Goal: Task Accomplishment & Management: Use online tool/utility

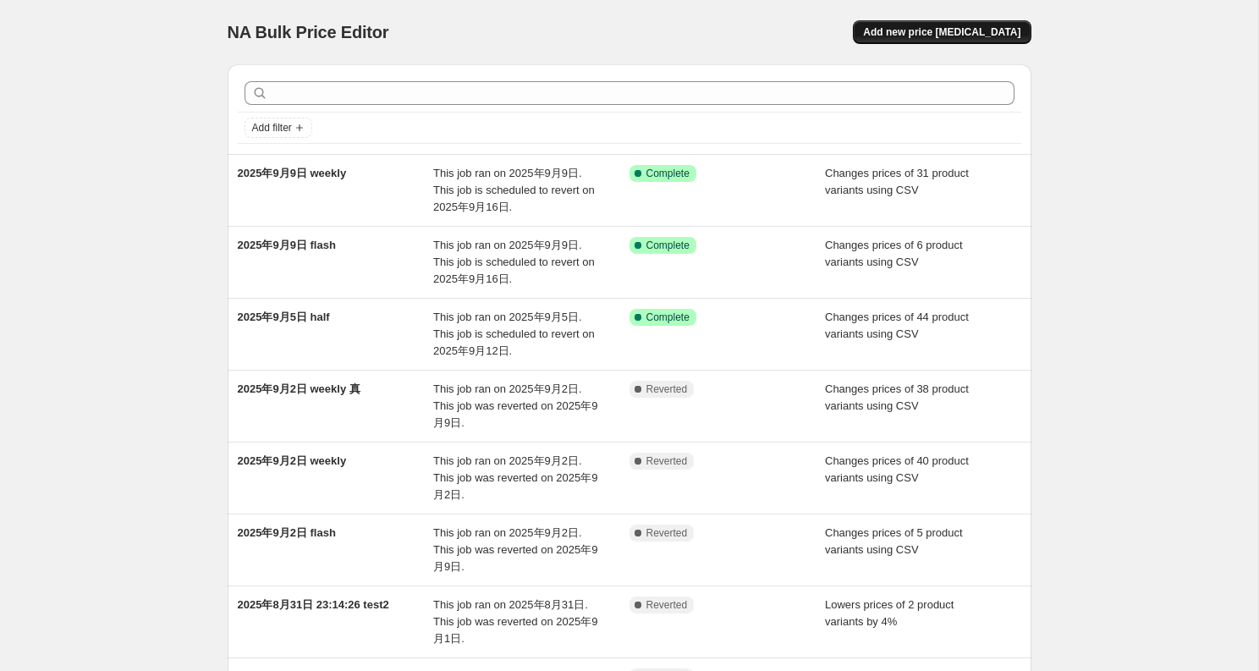
click at [957, 38] on span "Add new price [MEDICAL_DATA]" at bounding box center [941, 32] width 157 height 14
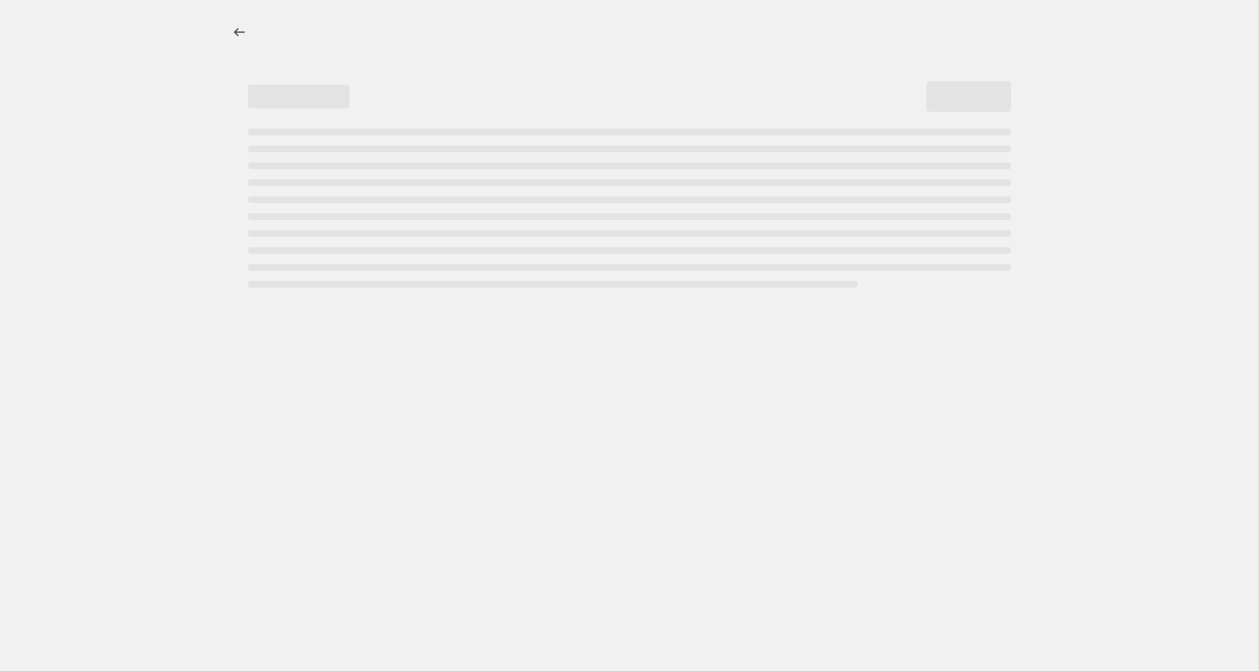
select select "percentage"
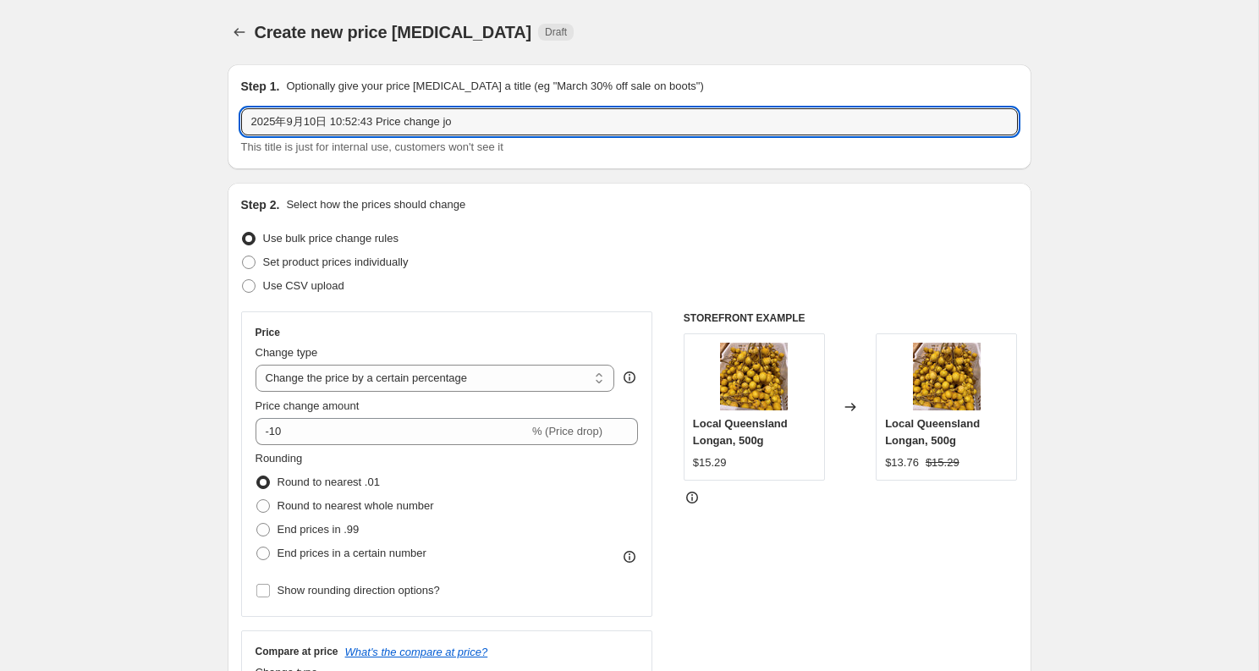
drag, startPoint x: 332, startPoint y: 124, endPoint x: 847, endPoint y: 146, distance: 515.9
click at [847, 146] on div "2025年9月10日 10:52:43 Price change jo This title is just for internal use, custom…" at bounding box center [629, 131] width 777 height 47
type input "2025年9月10日 weekly2"
click at [322, 296] on label "Use CSV upload" at bounding box center [292, 286] width 103 height 24
click at [243, 280] on input "Use CSV upload" at bounding box center [242, 279] width 1 height 1
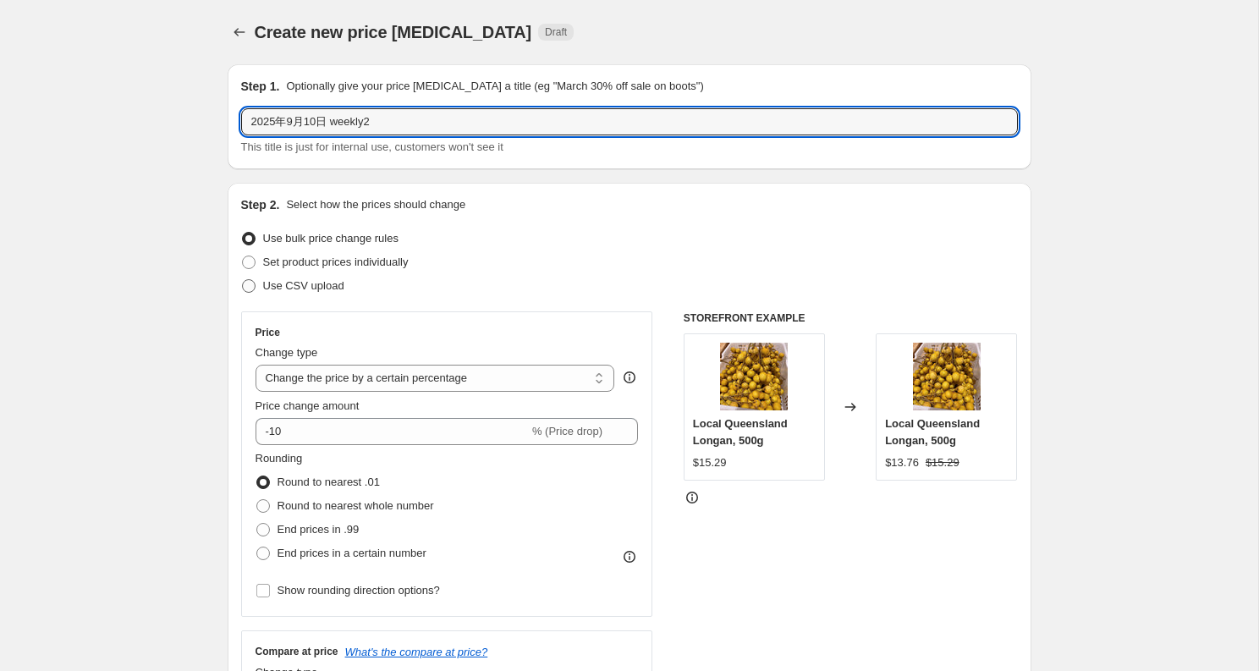
radio input "true"
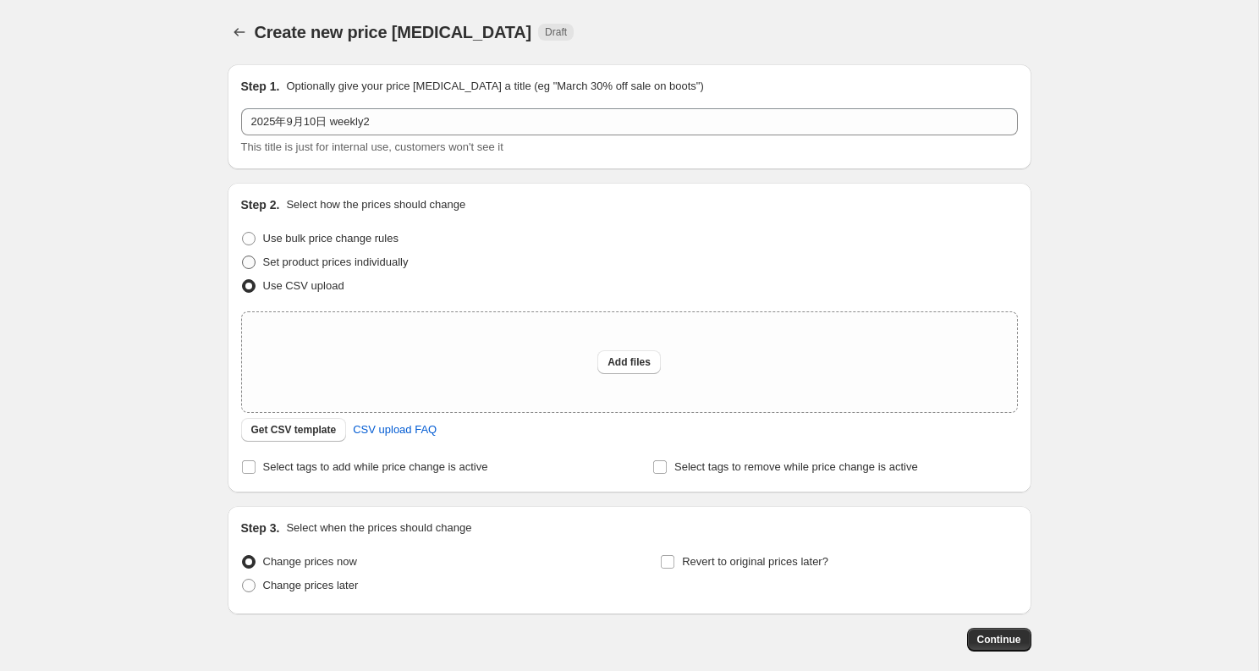
click at [356, 269] on span "Set product prices individually" at bounding box center [336, 262] width 146 height 17
click at [243, 256] on input "Set product prices individually" at bounding box center [242, 256] width 1 height 1
radio input "true"
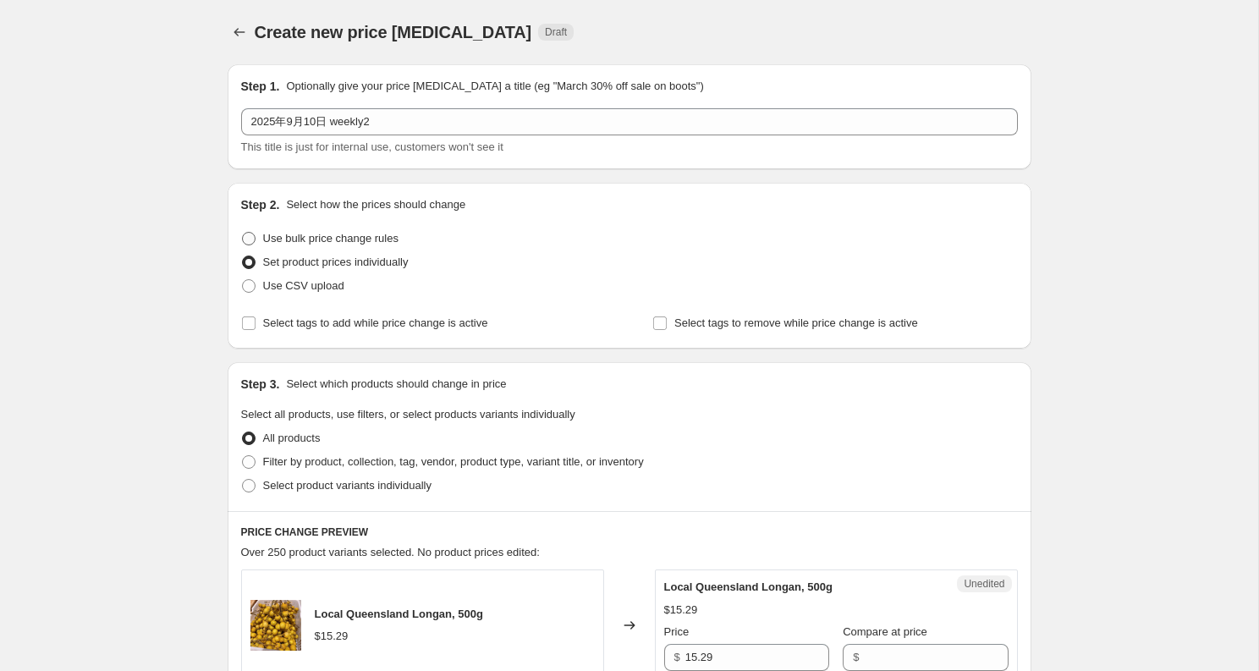
click at [375, 240] on span "Use bulk price change rules" at bounding box center [330, 238] width 135 height 13
click at [243, 233] on input "Use bulk price change rules" at bounding box center [242, 232] width 1 height 1
radio input "true"
select select "percentage"
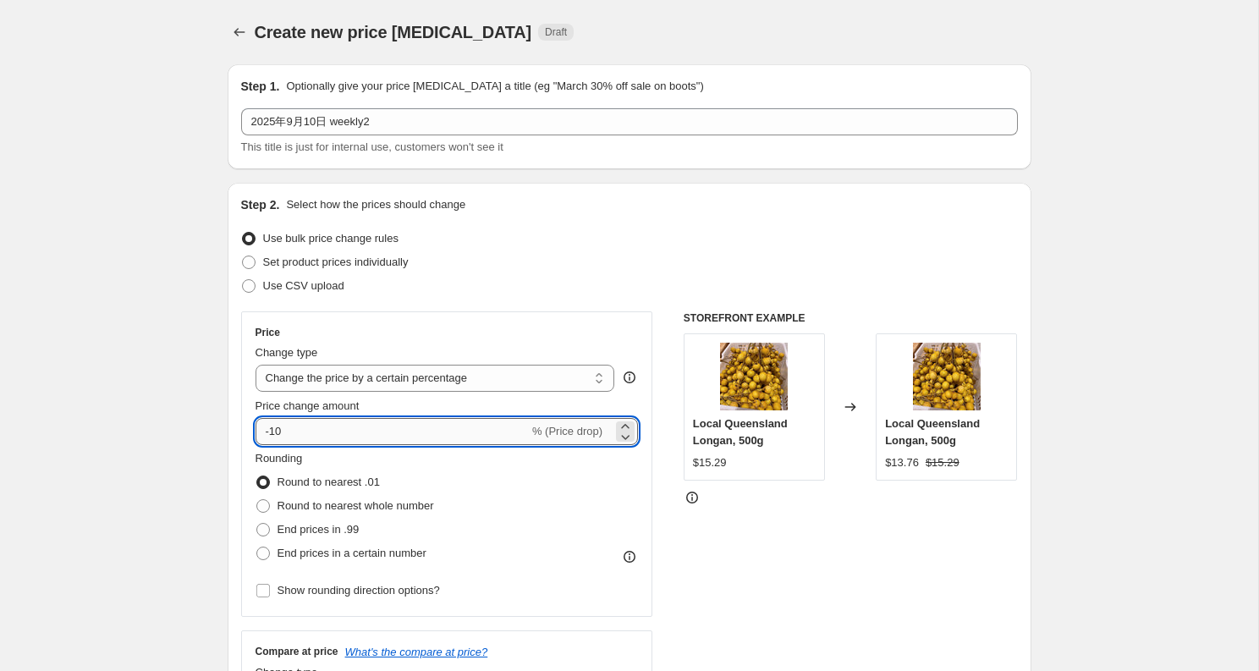
click at [396, 434] on input "-10" at bounding box center [392, 431] width 273 height 27
type input "-1"
type input "-8"
click at [348, 558] on span "End prices in a certain number" at bounding box center [352, 553] width 149 height 13
click at [257, 548] on input "End prices in a certain number" at bounding box center [256, 547] width 1 height 1
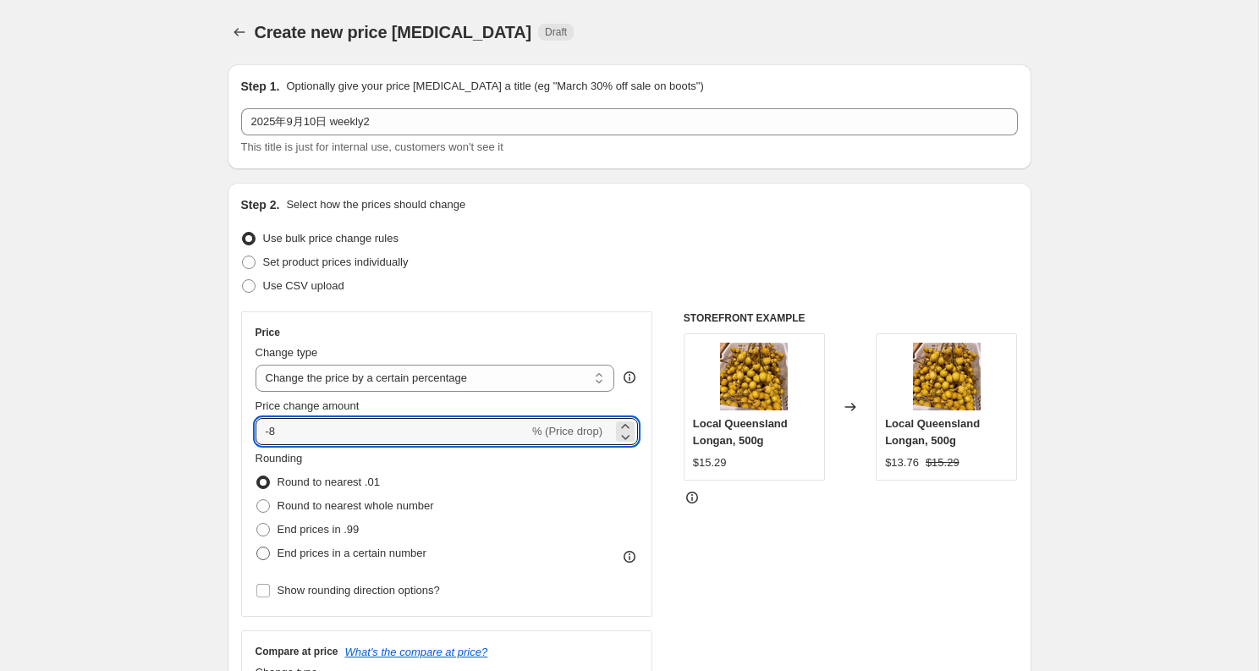
radio input "true"
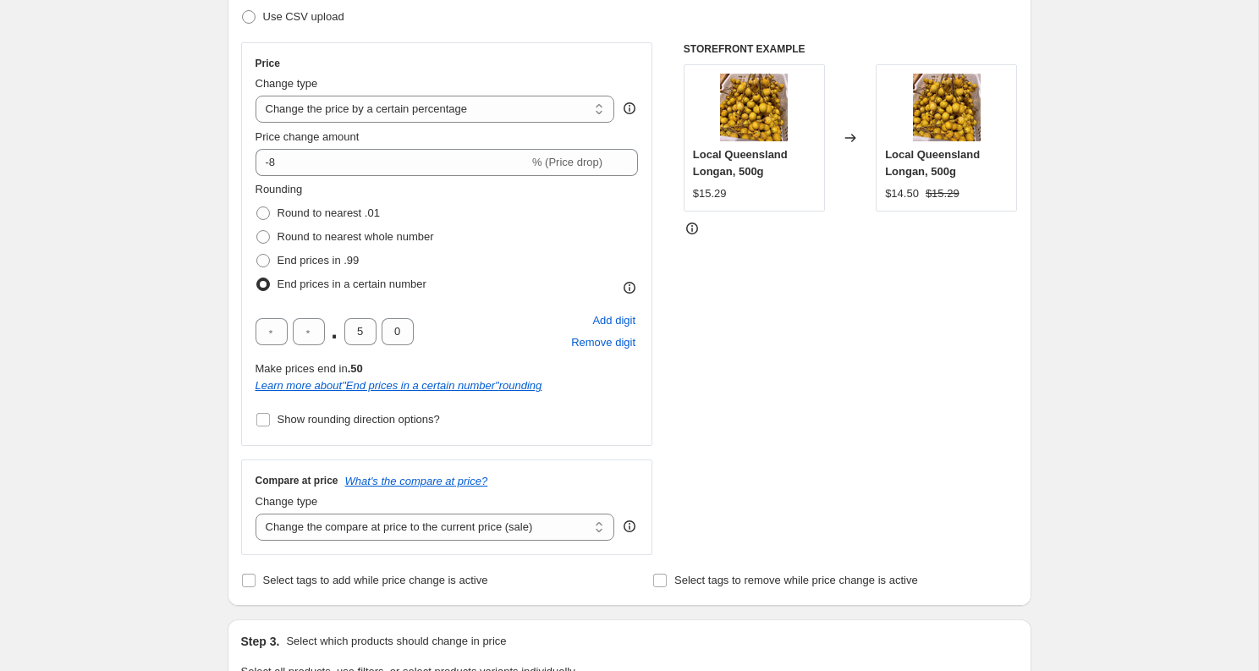
scroll to position [286, 0]
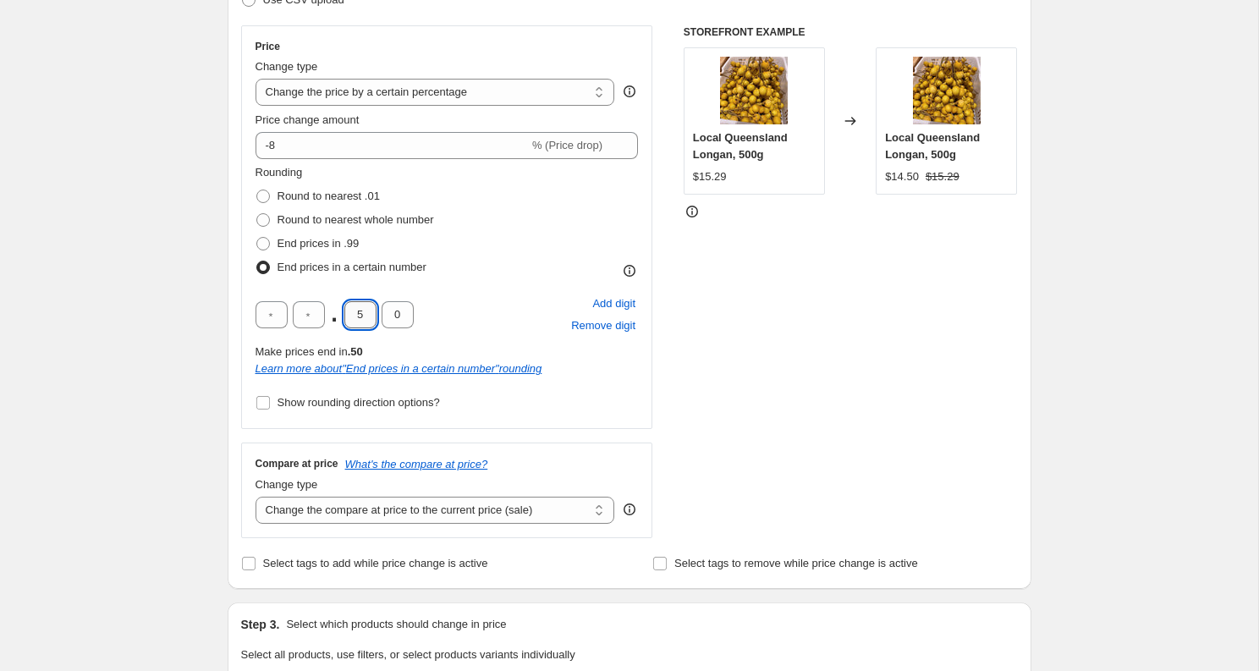
click at [361, 311] on input "5" at bounding box center [360, 314] width 32 height 27
click at [401, 316] on input "0" at bounding box center [398, 314] width 32 height 27
type input "9"
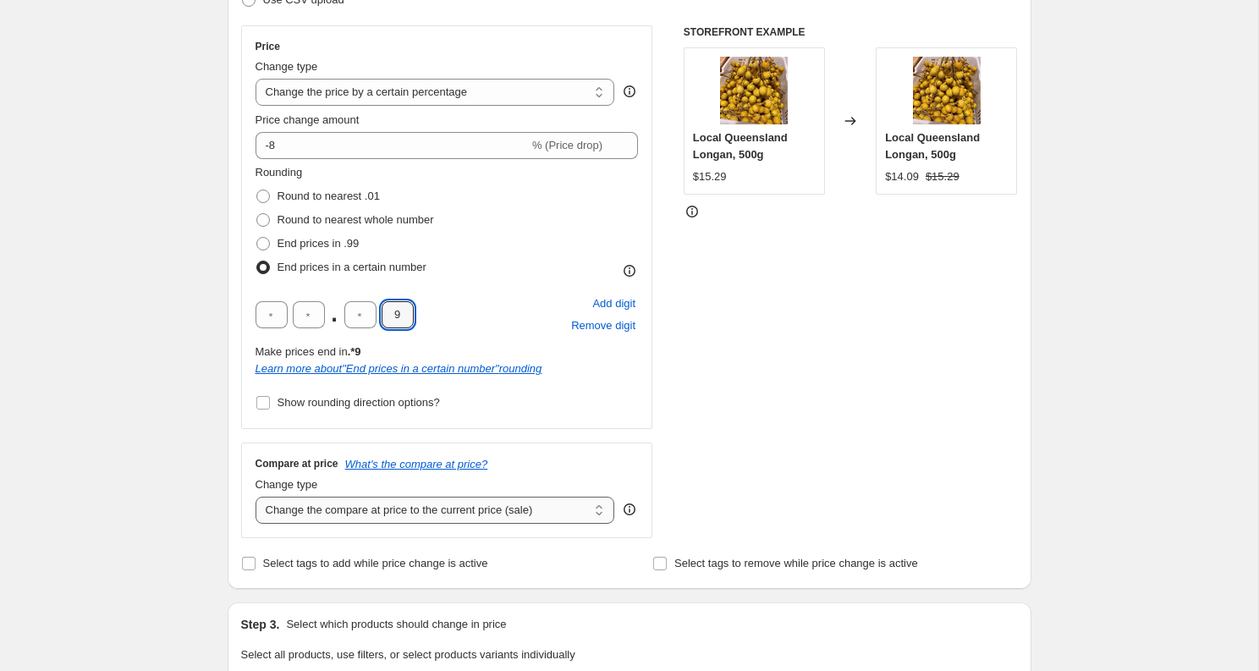
click at [333, 515] on select "Change the compare at price to the current price (sale) Change the compare at p…" at bounding box center [436, 510] width 360 height 27
select select "no_change"
click at [256, 497] on select "Change the compare at price to the current price (sale) Change the compare at p…" at bounding box center [436, 510] width 360 height 27
click at [255, 563] on span at bounding box center [248, 563] width 15 height 15
click at [255, 563] on input "Select tags to add while price change is active" at bounding box center [249, 564] width 14 height 14
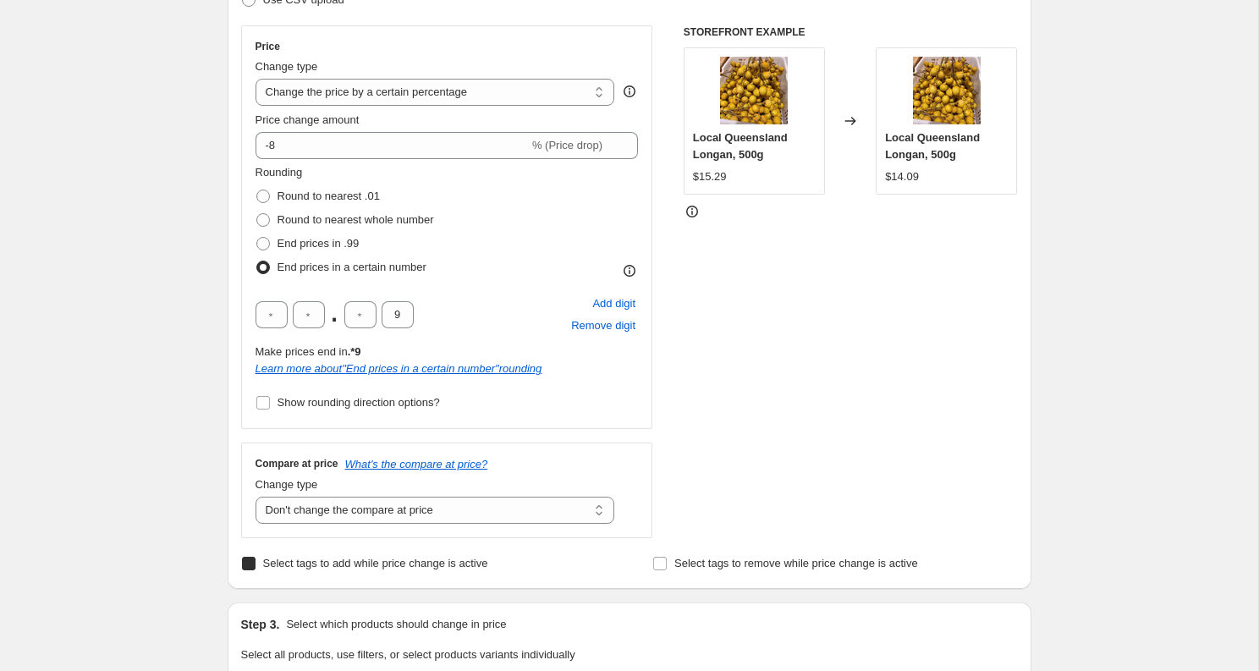
checkbox input "true"
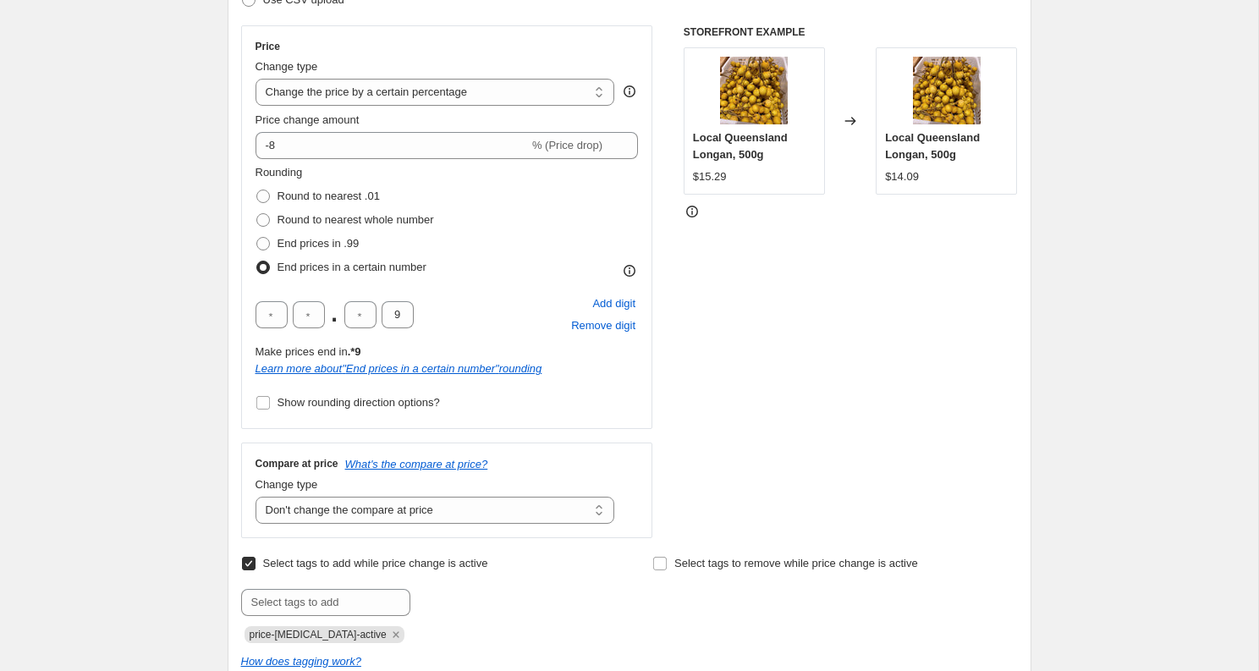
click at [249, 575] on div "Select tags to add while price change is active Submit price-[MEDICAL_DATA]-act…" at bounding box center [423, 597] width 365 height 91
click at [388, 628] on icon "Remove price-change-job-active" at bounding box center [395, 634] width 15 height 15
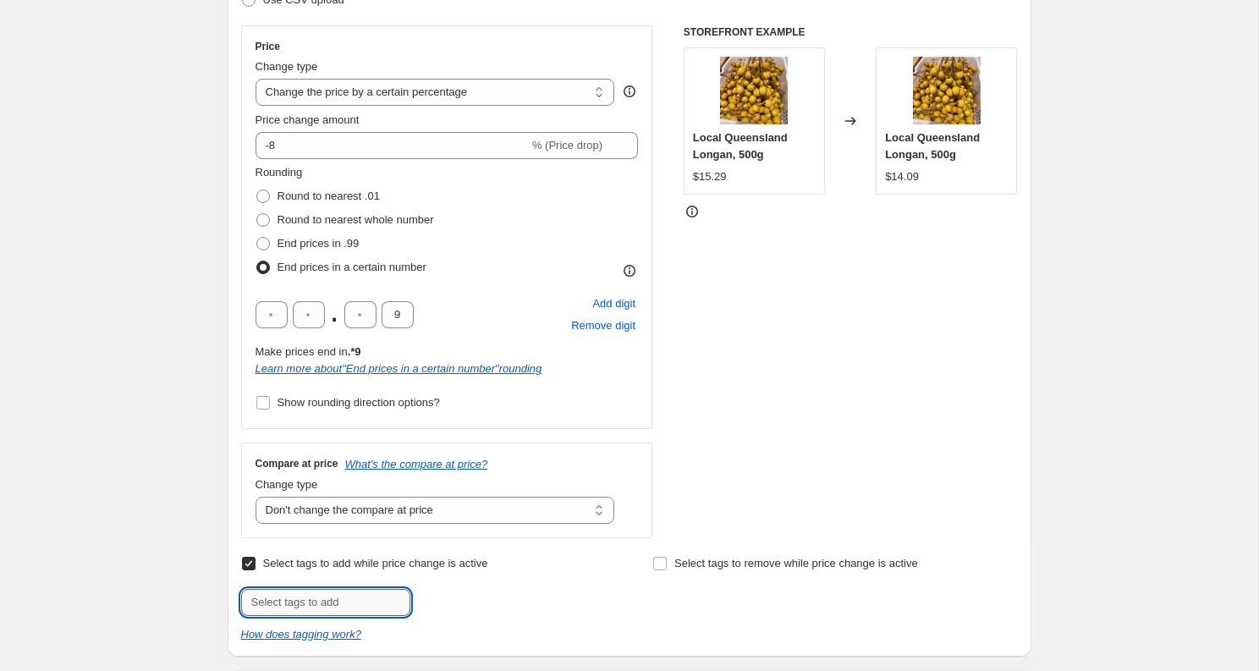
click at [361, 608] on input "text" at bounding box center [325, 602] width 169 height 27
type input "weekly-sepcial"
click at [482, 610] on button "Add weekly-sepci..." at bounding box center [472, 601] width 114 height 24
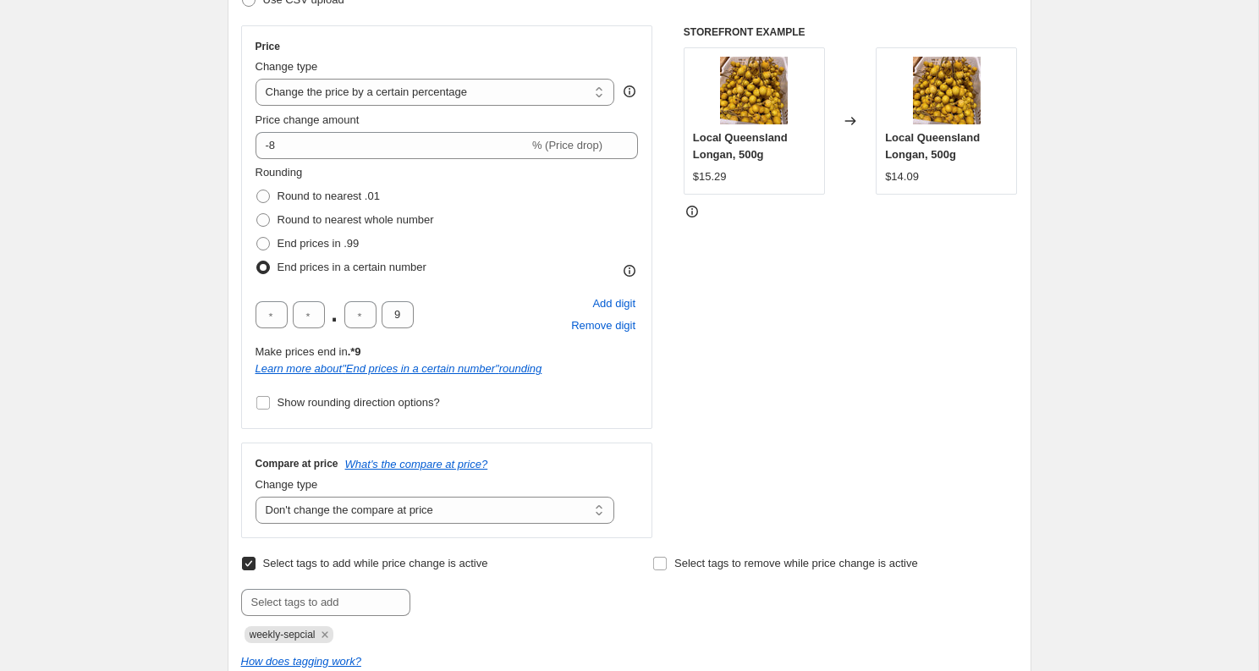
click at [167, 561] on div "Create new price [MEDICAL_DATA]. This page is ready Create new price [MEDICAL_D…" at bounding box center [629, 656] width 1258 height 1885
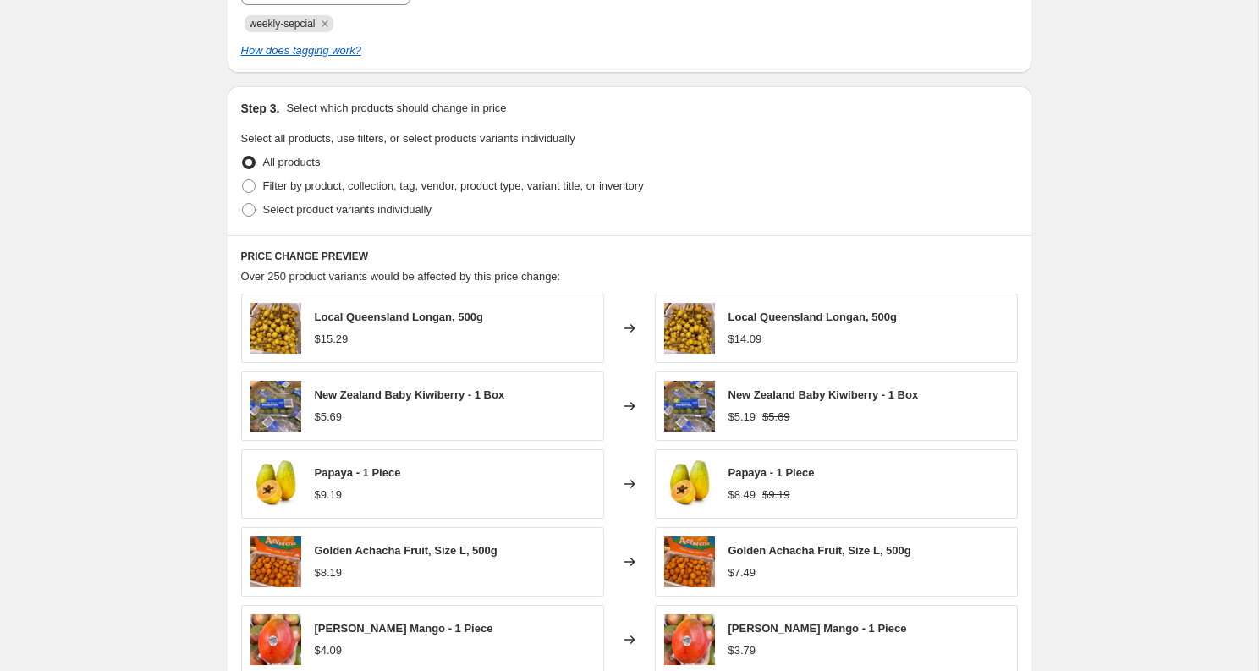
scroll to position [887, 0]
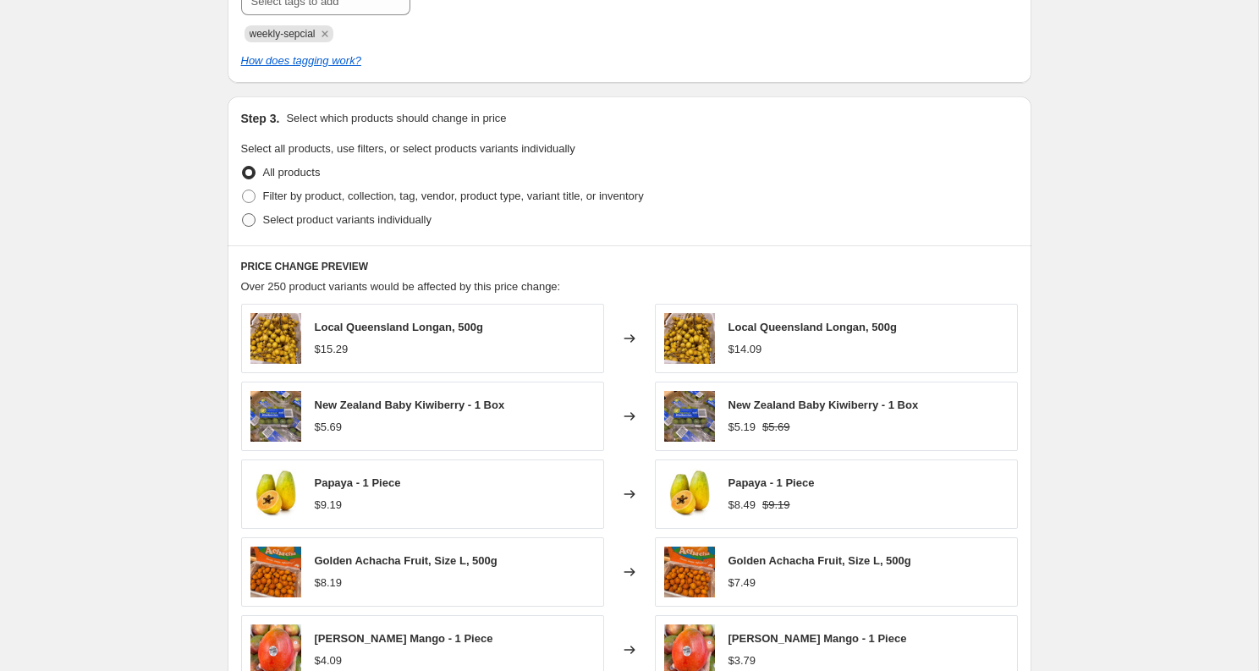
click at [341, 217] on span "Select product variants individually" at bounding box center [347, 219] width 168 height 13
click at [243, 214] on input "Select product variants individually" at bounding box center [242, 213] width 1 height 1
radio input "true"
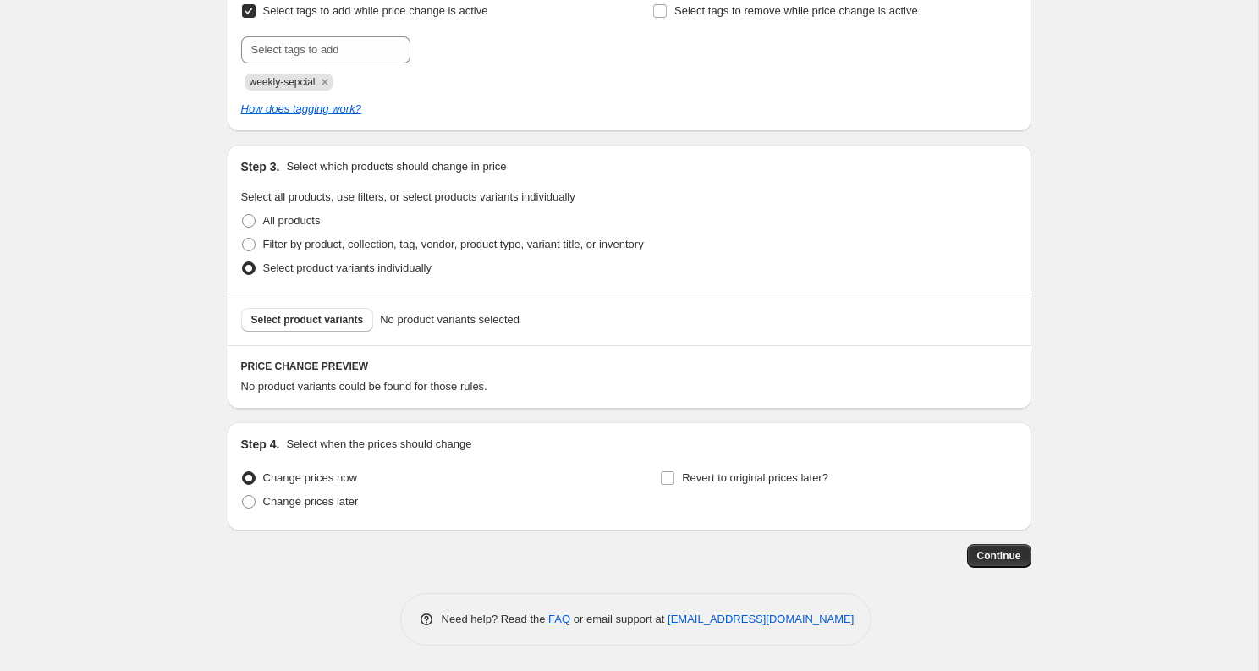
scroll to position [839, 0]
click at [314, 320] on span "Select product variants" at bounding box center [307, 320] width 113 height 14
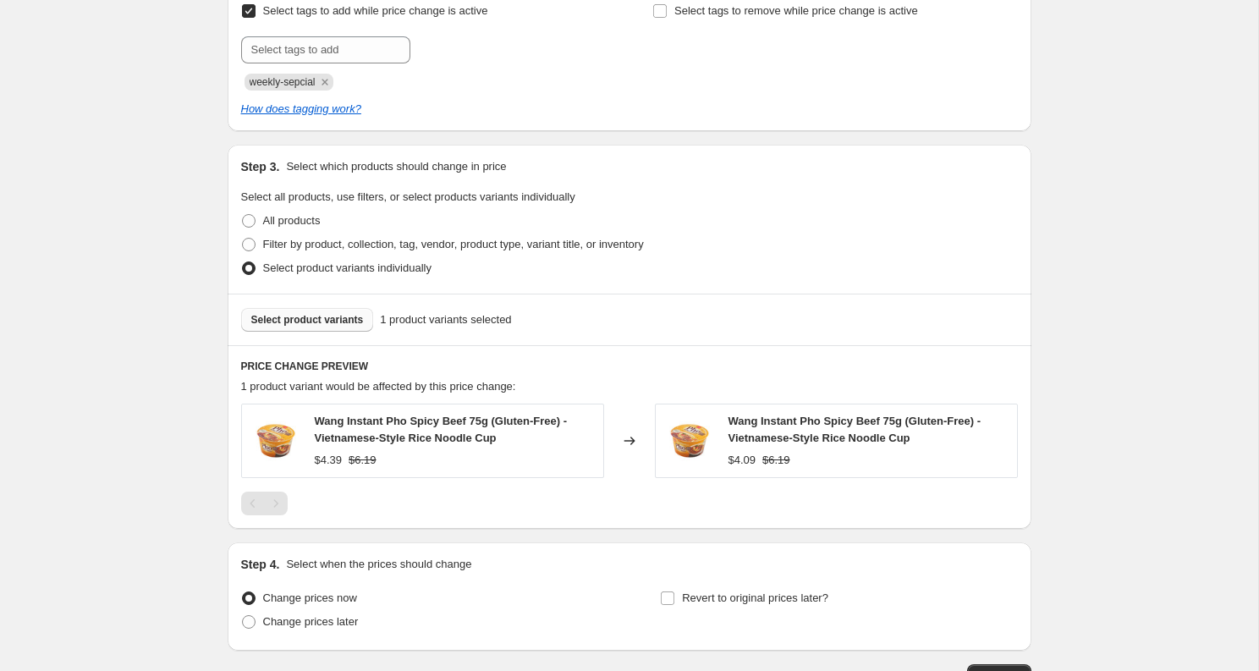
click at [340, 319] on span "Select product variants" at bounding box center [307, 320] width 113 height 14
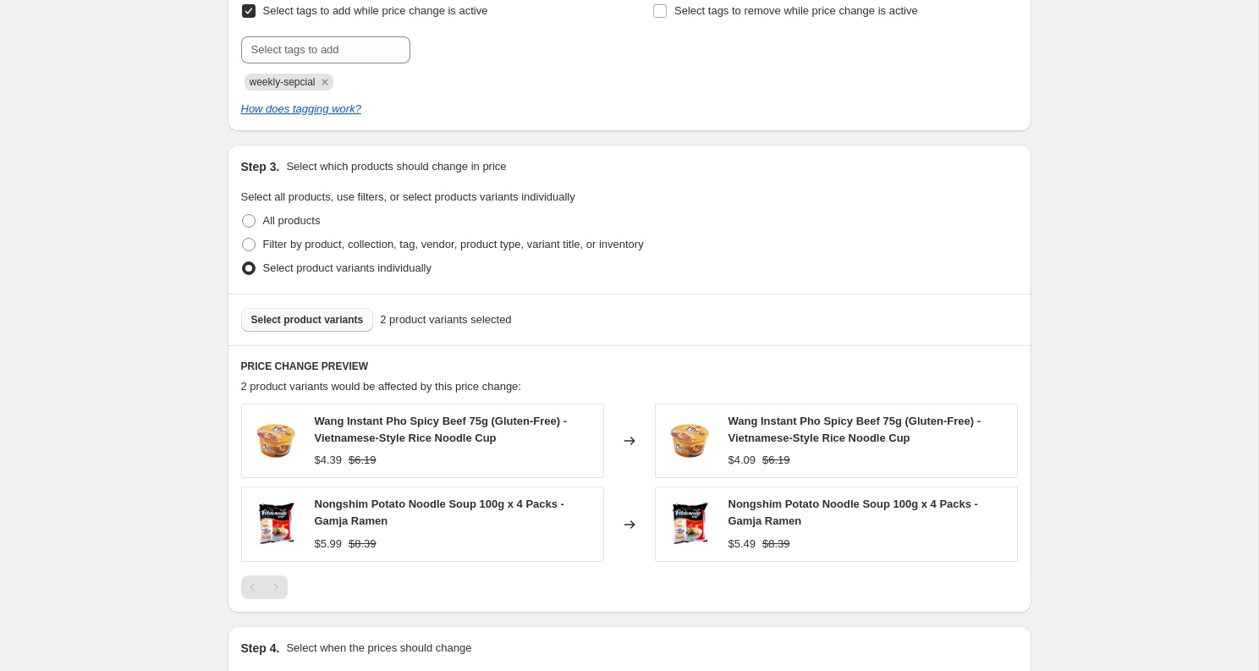
click at [296, 315] on span "Select product variants" at bounding box center [307, 320] width 113 height 14
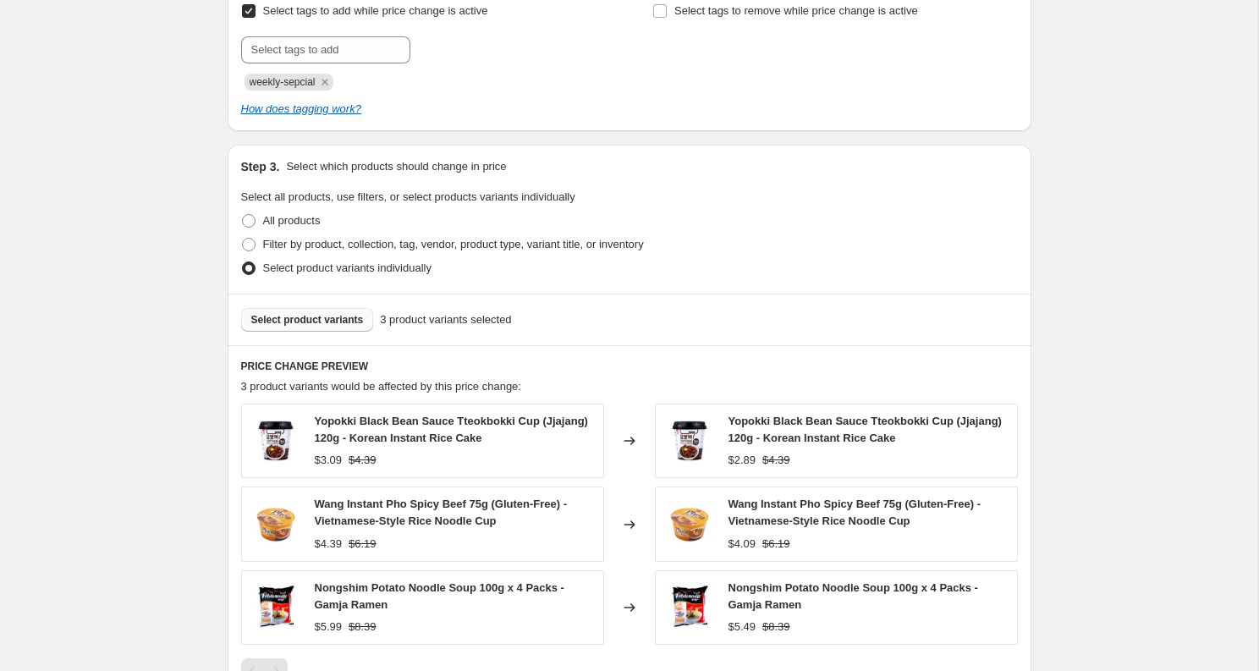
click at [314, 327] on button "Select product variants" at bounding box center [307, 320] width 133 height 24
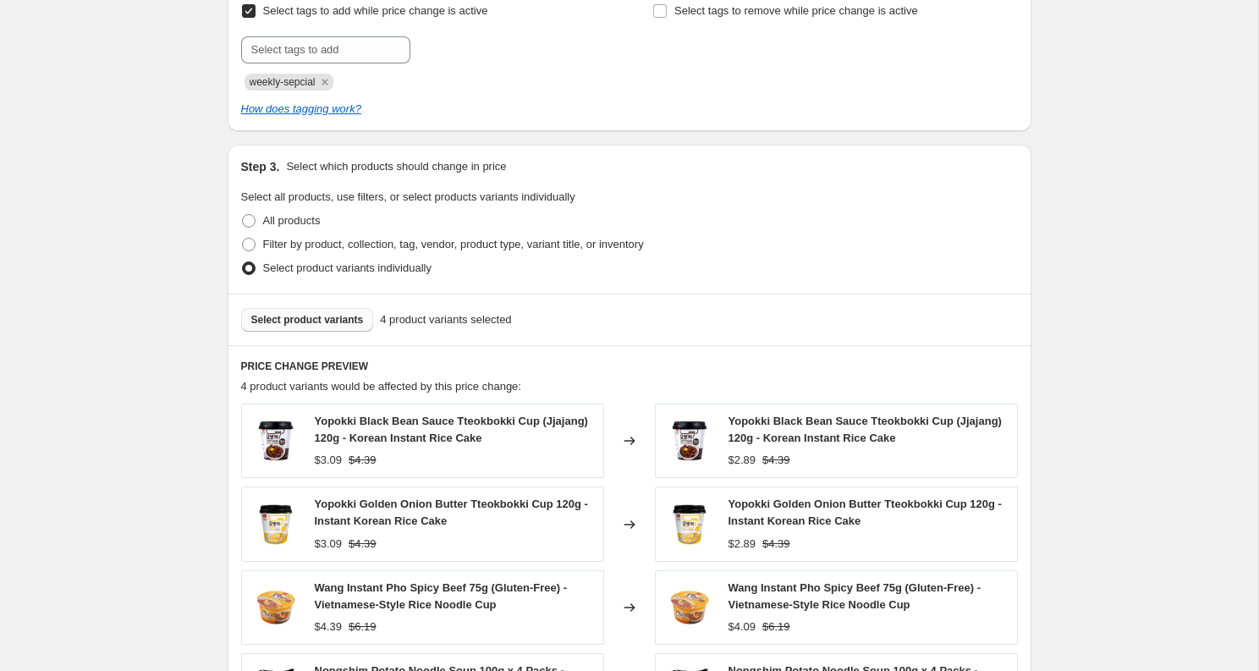
click at [350, 314] on span "Select product variants" at bounding box center [307, 320] width 113 height 14
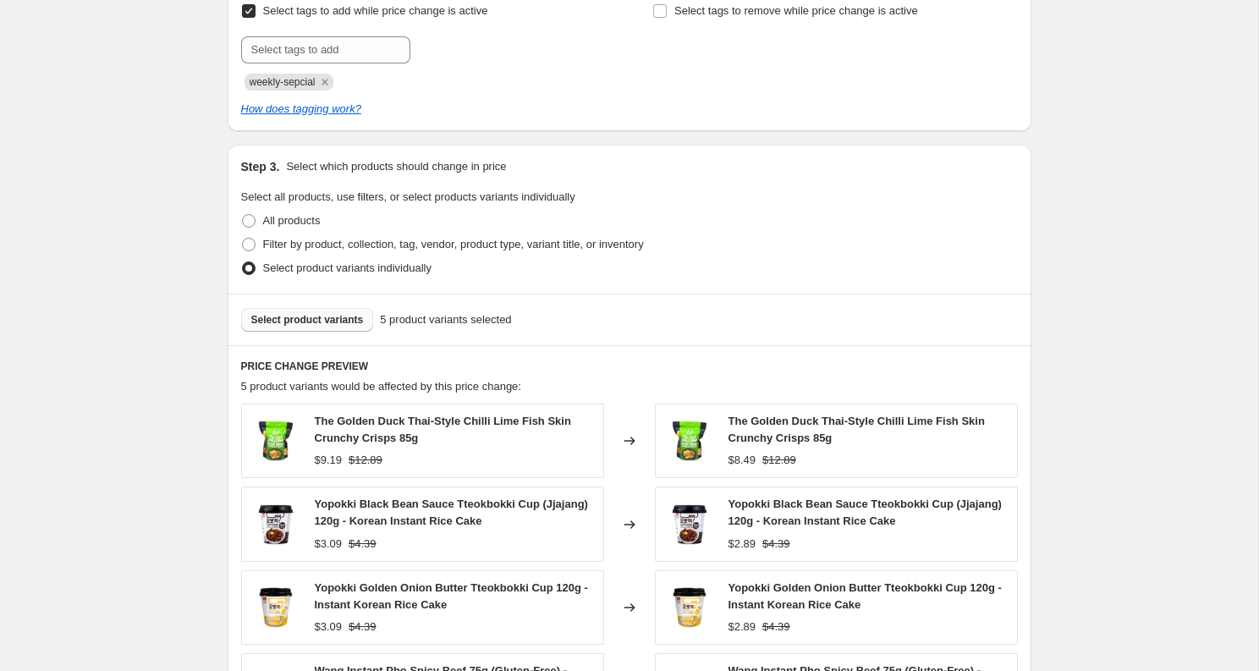
click at [320, 317] on span "Select product variants" at bounding box center [307, 320] width 113 height 14
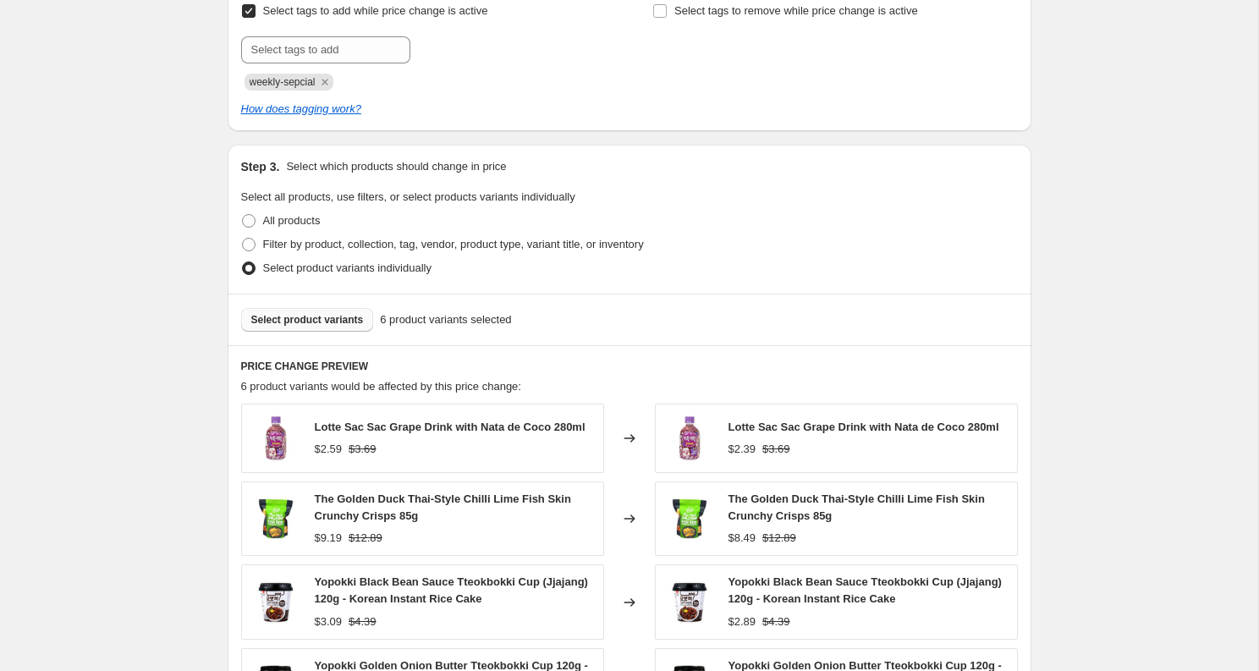
click at [353, 321] on span "Select product variants" at bounding box center [307, 320] width 113 height 14
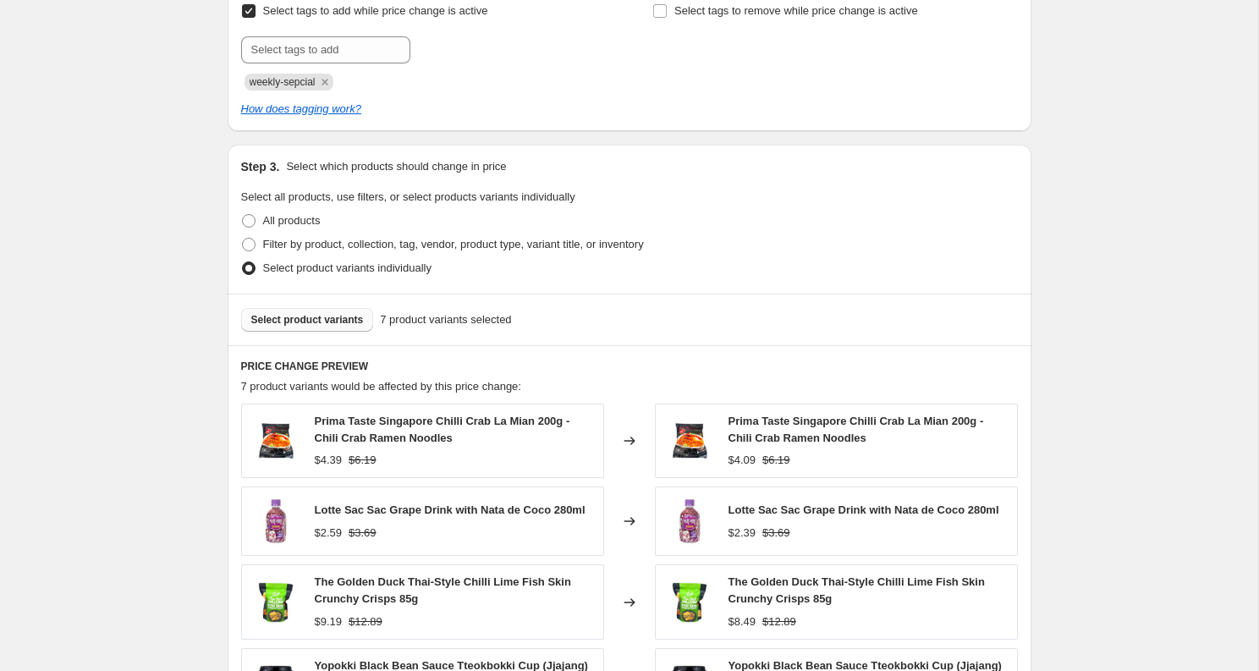
click at [1155, 410] on div "Create new price [MEDICAL_DATA]. This page is ready Create new price [MEDICAL_D…" at bounding box center [629, 140] width 1258 height 1958
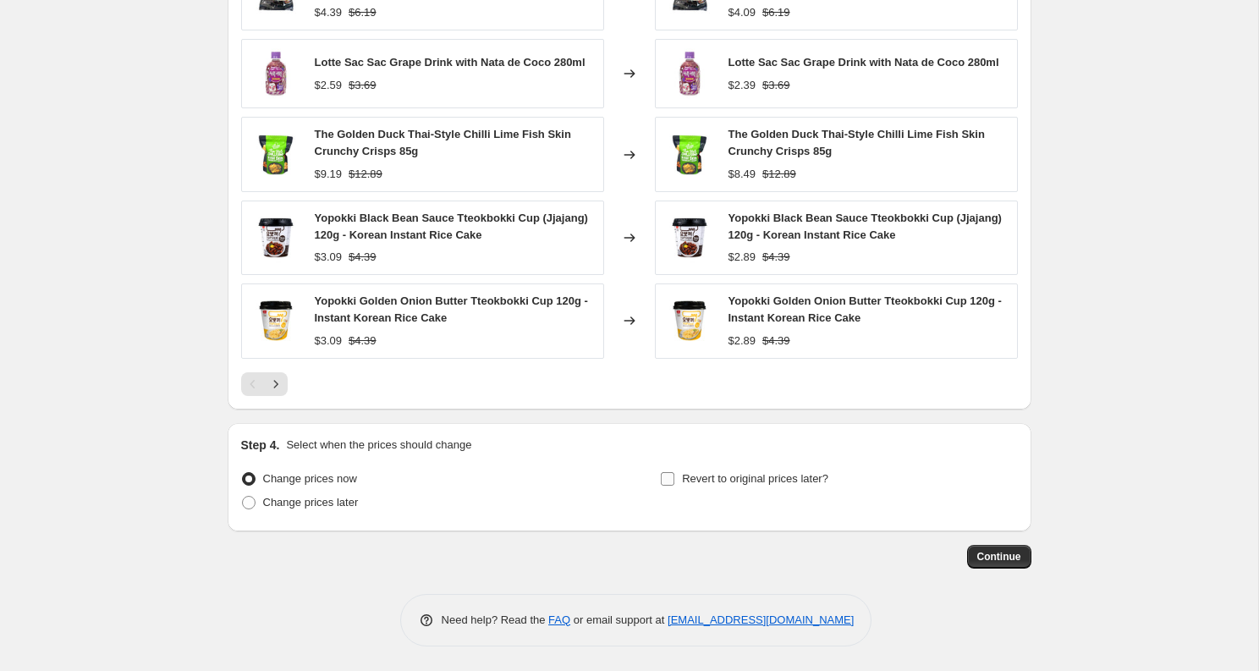
click at [747, 472] on span "Revert to original prices later?" at bounding box center [755, 478] width 146 height 13
click at [674, 472] on input "Revert to original prices later?" at bounding box center [668, 479] width 14 height 14
checkbox input "true"
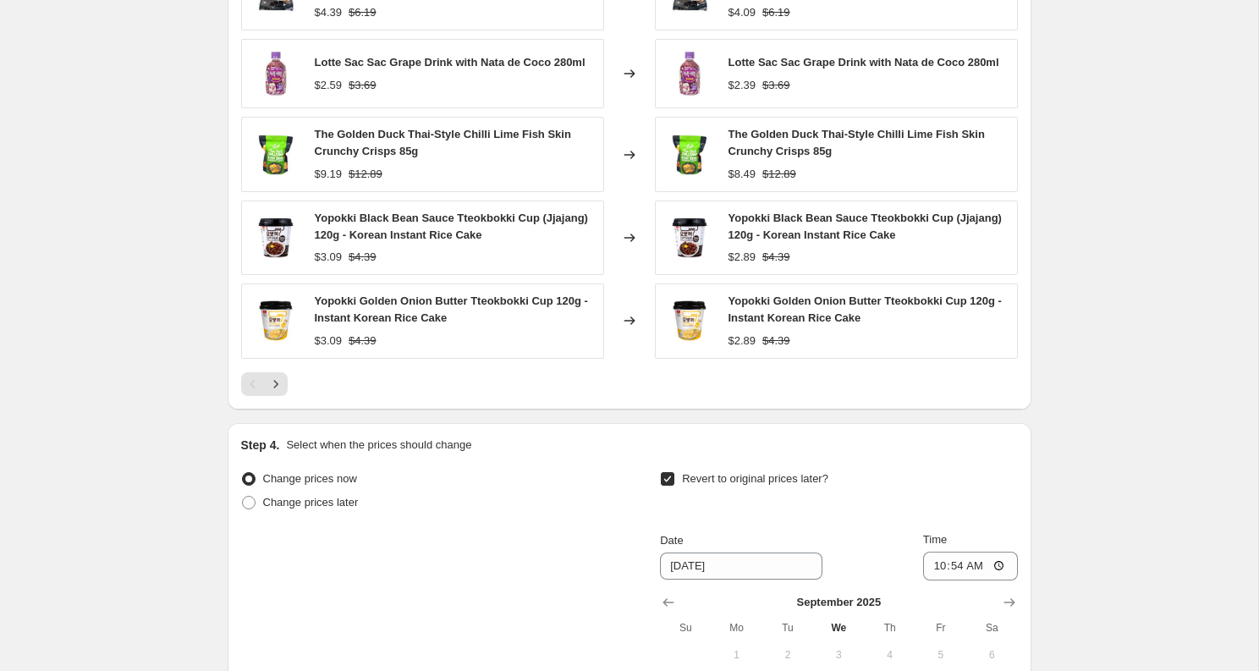
scroll to position [1576, 0]
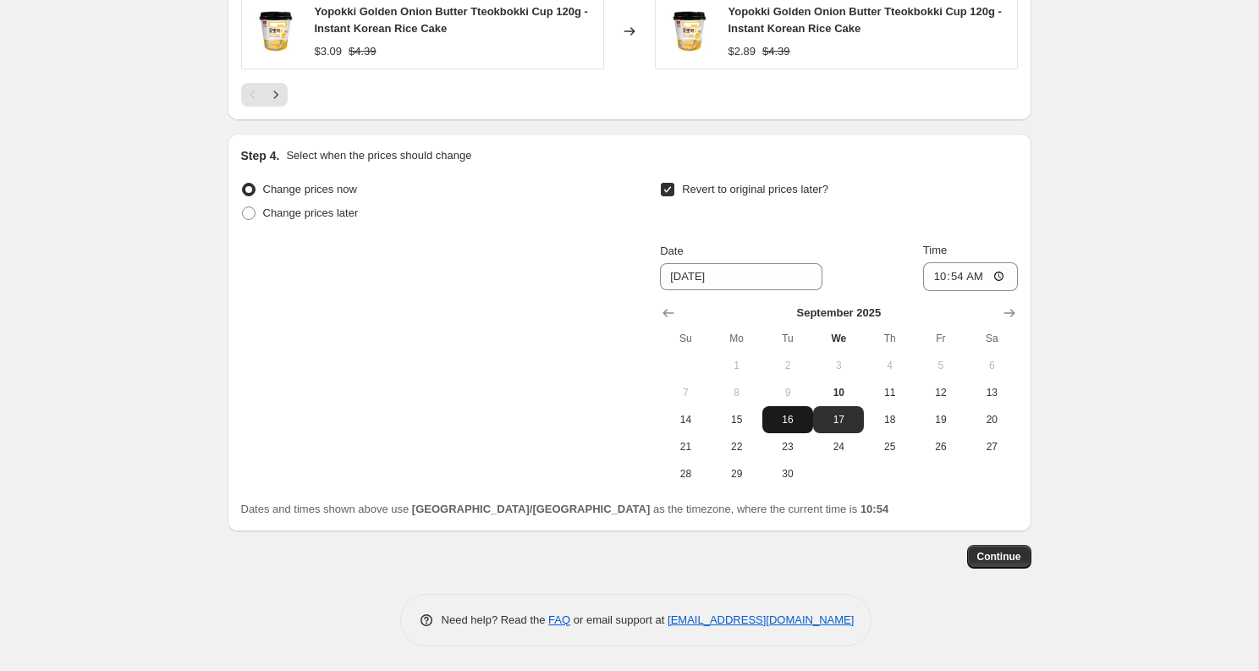
click at [786, 426] on button "16" at bounding box center [787, 419] width 51 height 27
type input "[DATE]"
click at [955, 285] on input "10:54" at bounding box center [970, 276] width 95 height 29
type input "22:00"
click at [1007, 553] on span "Continue" at bounding box center [999, 557] width 44 height 14
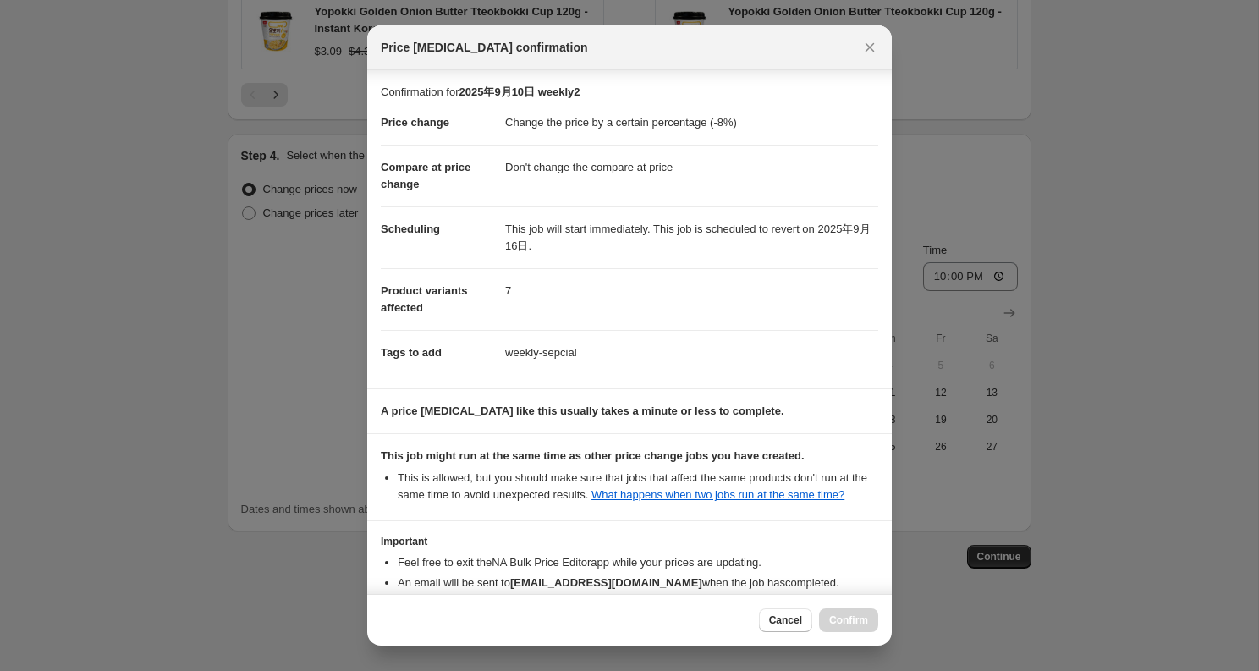
scroll to position [120, 0]
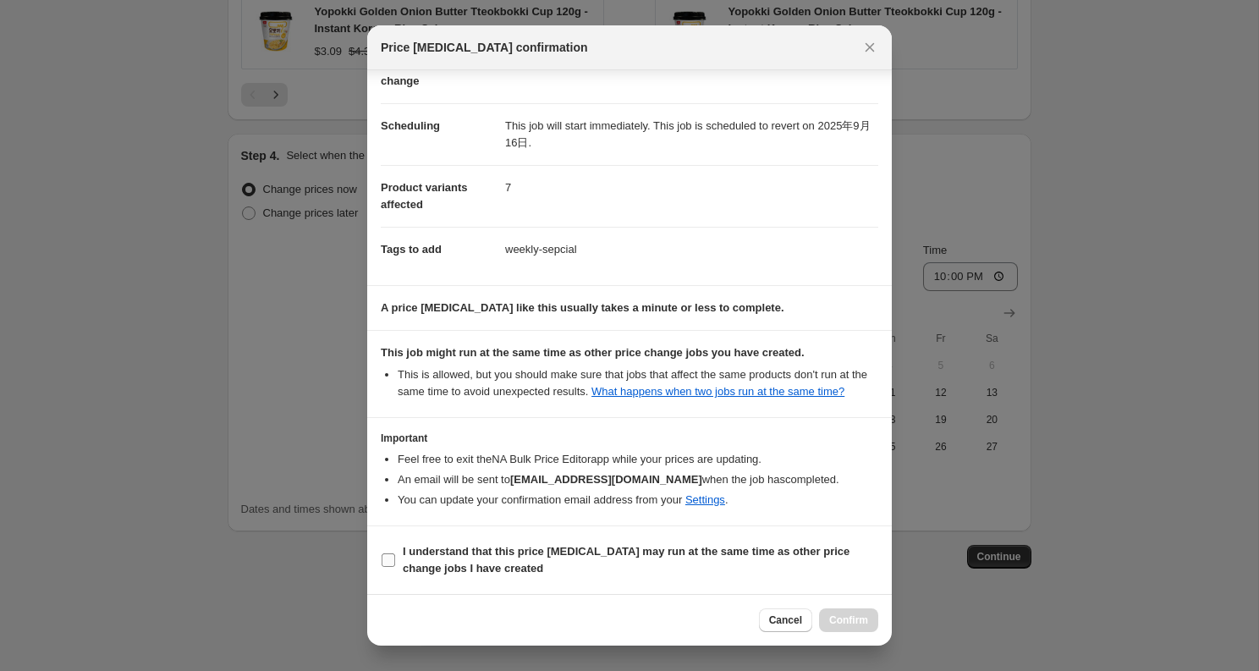
click at [703, 553] on b "I understand that this price [MEDICAL_DATA] may run at the same time as other p…" at bounding box center [626, 560] width 447 height 30
click at [395, 553] on input "I understand that this price [MEDICAL_DATA] may run at the same time as other p…" at bounding box center [389, 560] width 14 height 14
checkbox input "true"
click at [870, 629] on button "Confirm" at bounding box center [848, 620] width 59 height 24
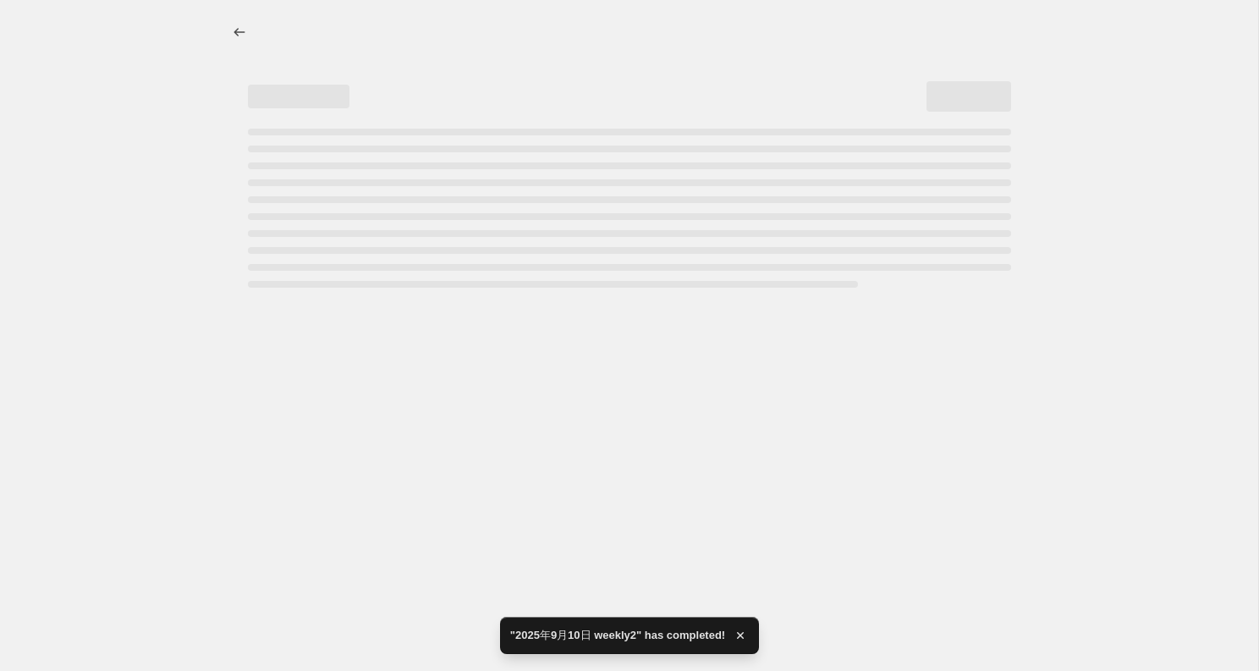
select select "percentage"
select select "no_change"
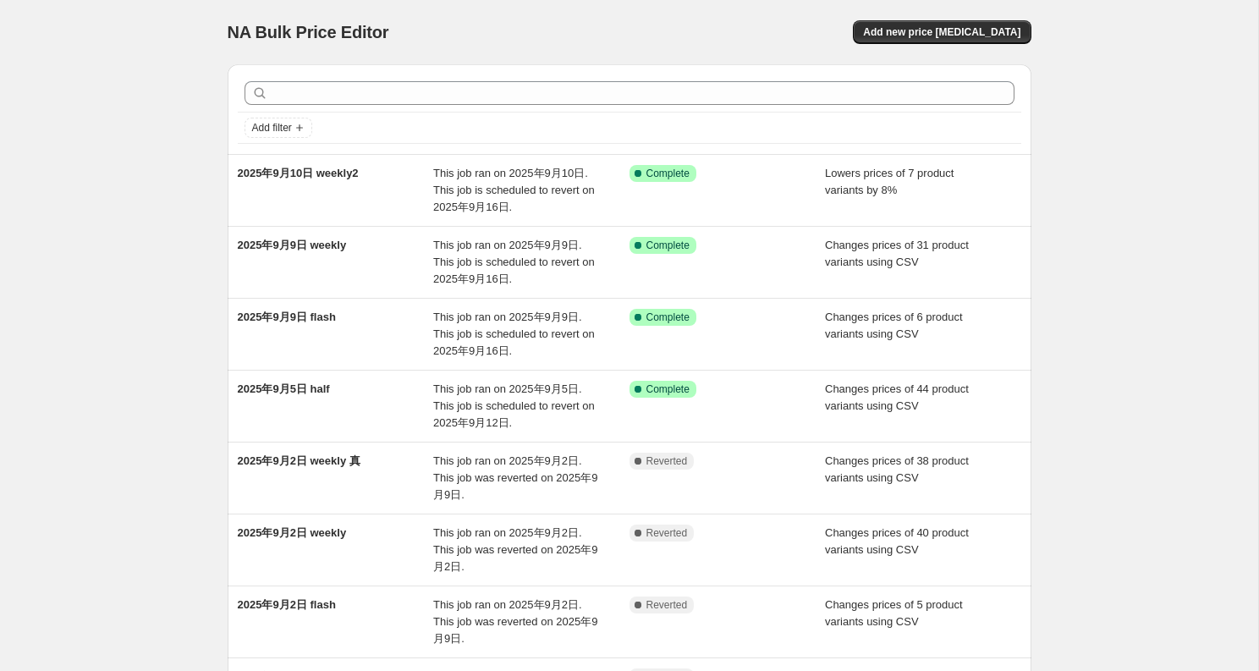
click at [138, 318] on div "NA Bulk Price Editor. This page is ready NA Bulk Price Editor Add new price [ME…" at bounding box center [629, 520] width 1258 height 1041
click at [638, 16] on div "NA Bulk Price Editor. This page is ready NA Bulk Price Editor Add new price [ME…" at bounding box center [630, 32] width 804 height 64
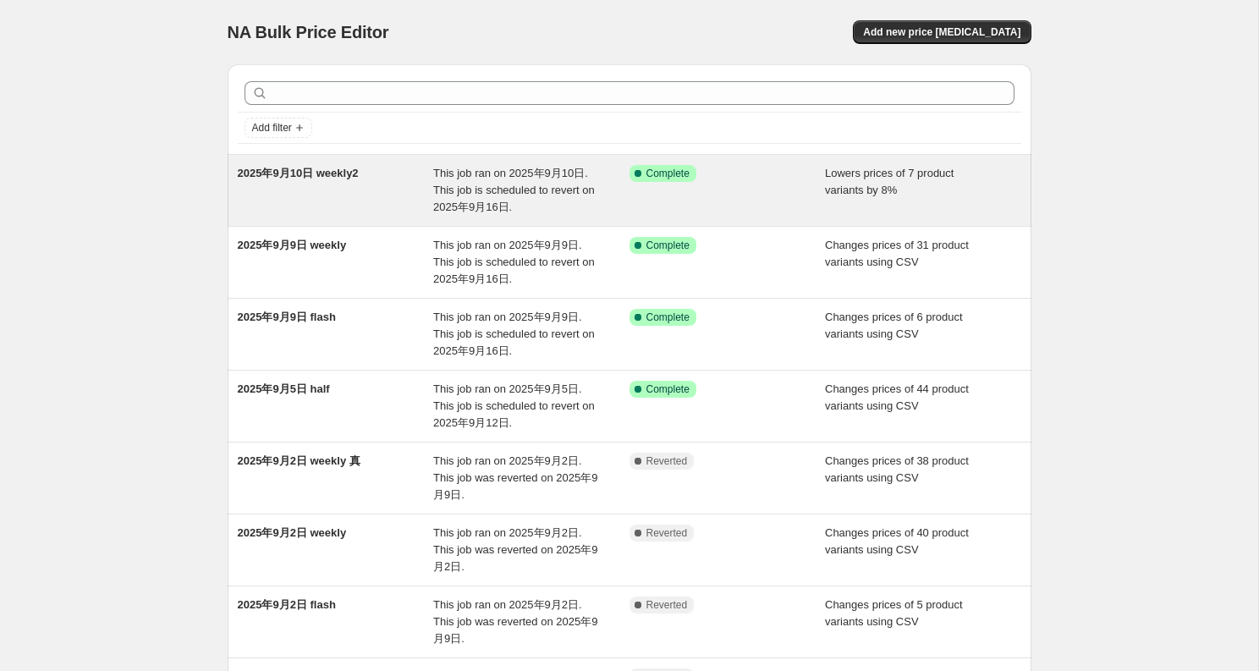
click at [418, 201] on div "2025年9月10日 weekly2" at bounding box center [336, 190] width 196 height 51
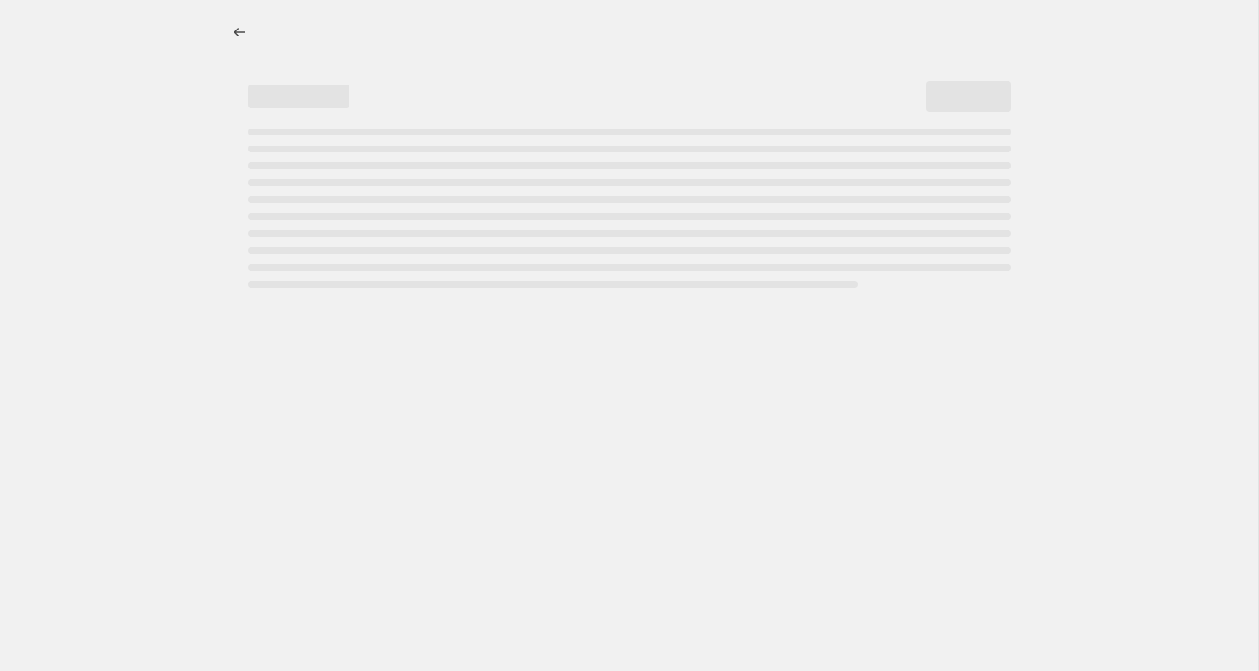
click at [422, 215] on div "Page loading" at bounding box center [629, 216] width 763 height 7
select select "percentage"
select select "no_change"
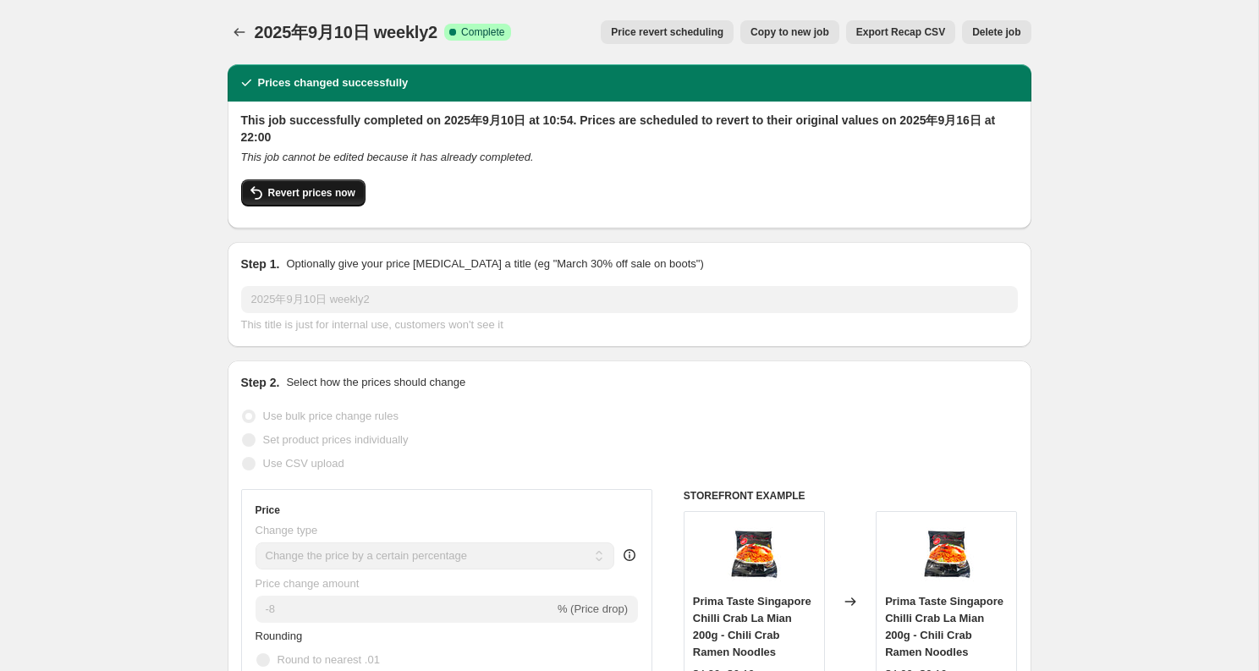
click at [306, 197] on span "Revert prices now" at bounding box center [311, 193] width 87 height 14
checkbox input "false"
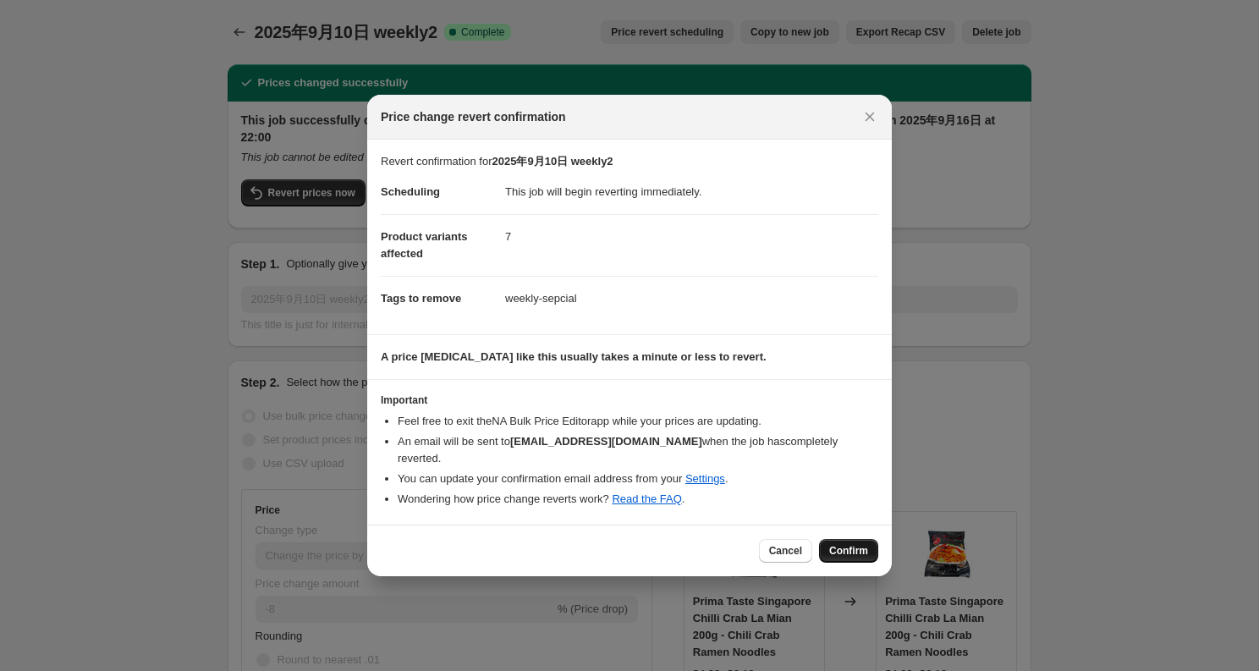
click at [834, 544] on span "Confirm" at bounding box center [848, 551] width 39 height 14
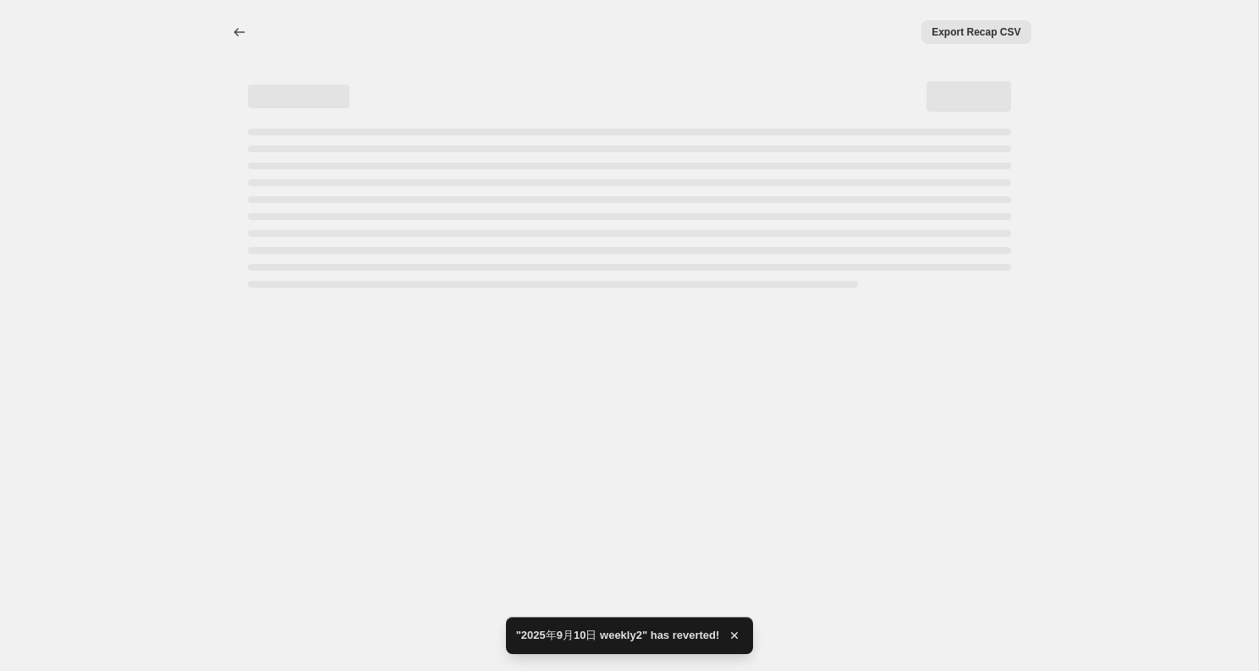
select select "percentage"
select select "no_change"
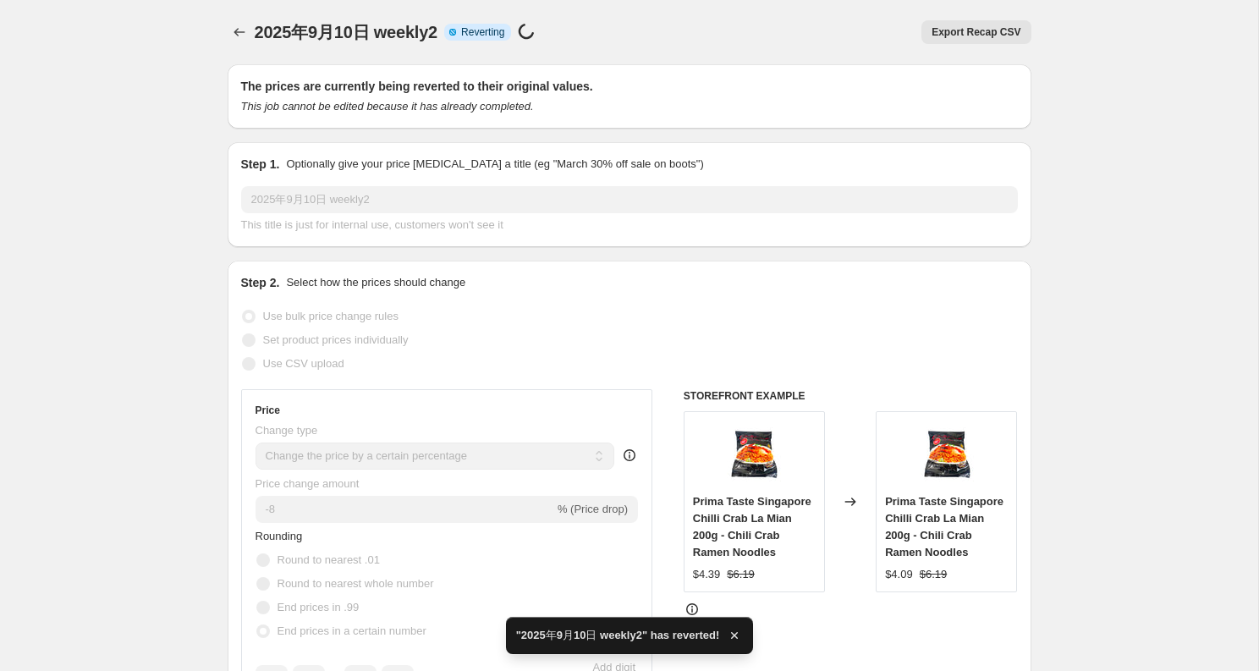
checkbox input "true"
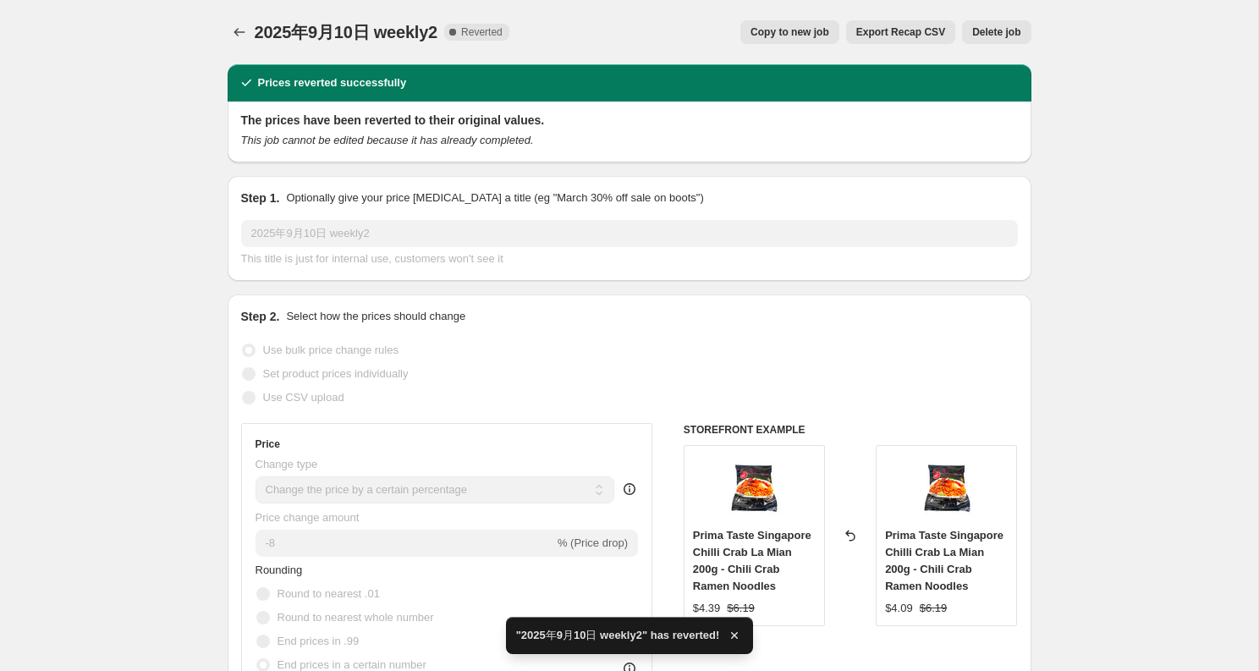
click at [824, 36] on span "Copy to new job" at bounding box center [790, 32] width 79 height 14
select select "percentage"
select select "no_change"
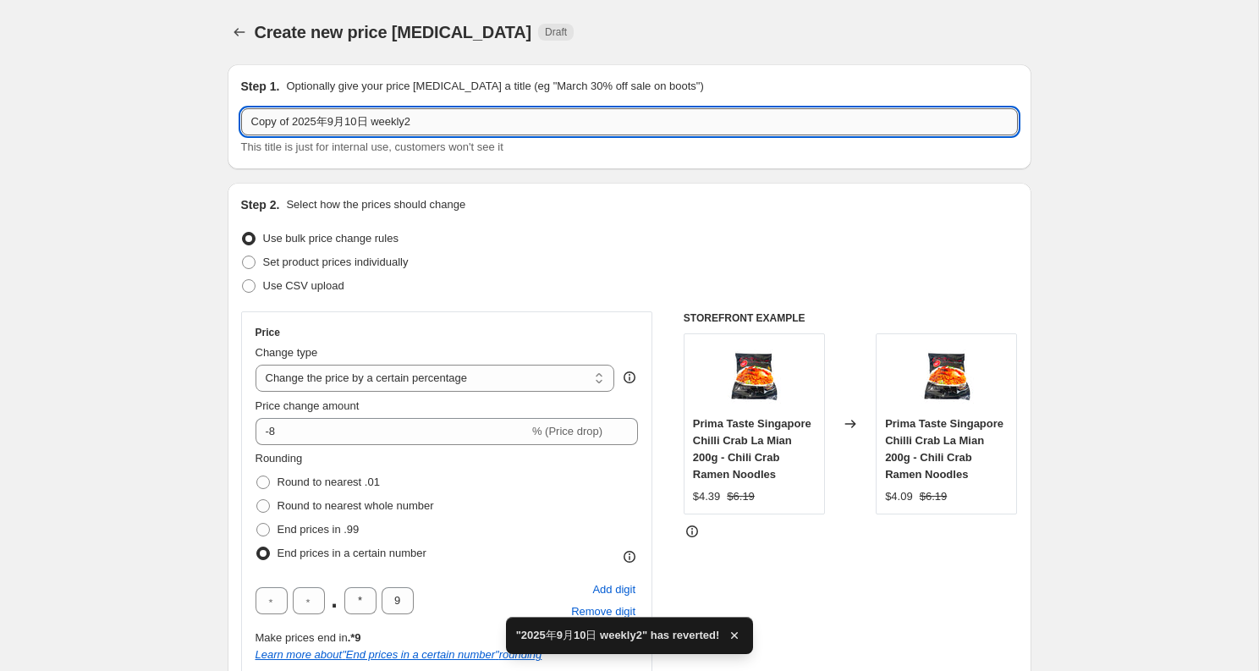
click at [537, 119] on input "Copy of 2025年9月10日 weekly2" at bounding box center [629, 121] width 777 height 27
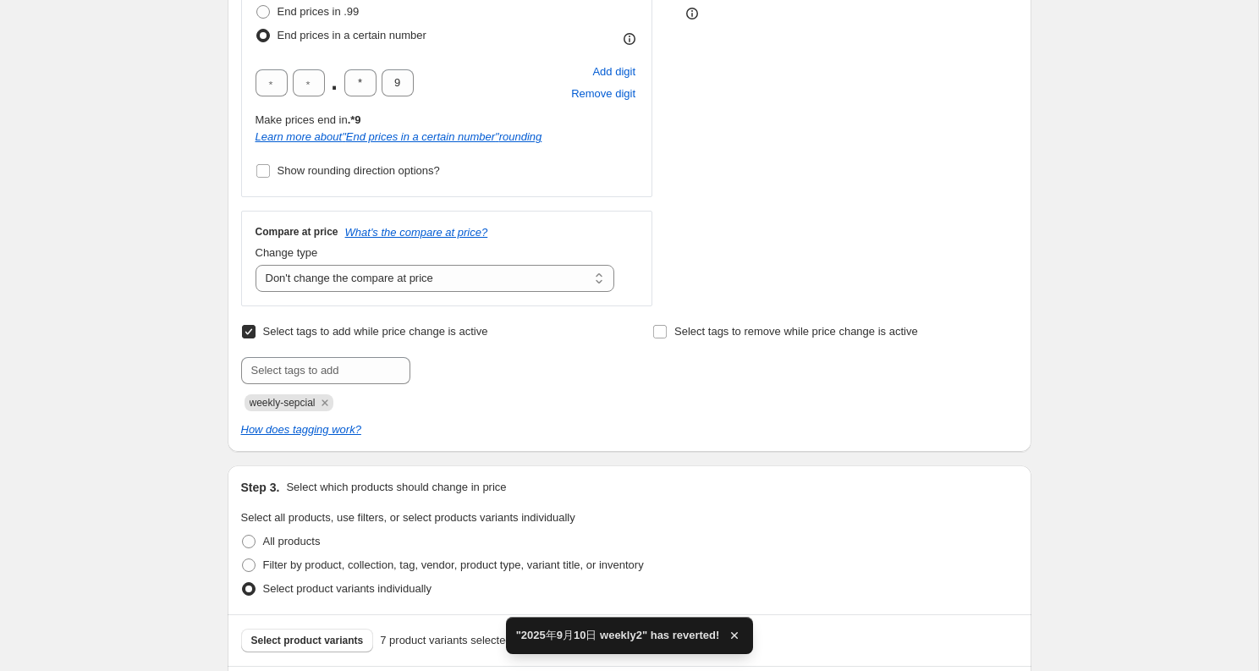
scroll to position [603, 0]
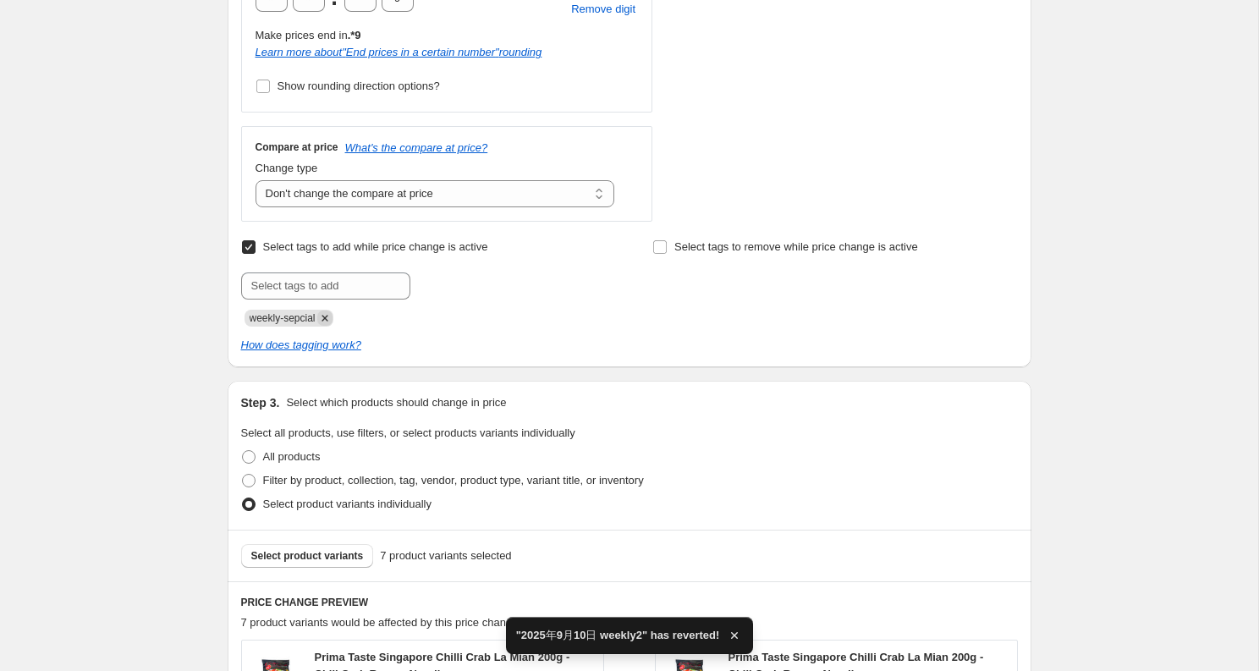
click at [328, 314] on icon "Remove weekly-sepcial" at bounding box center [324, 318] width 15 height 15
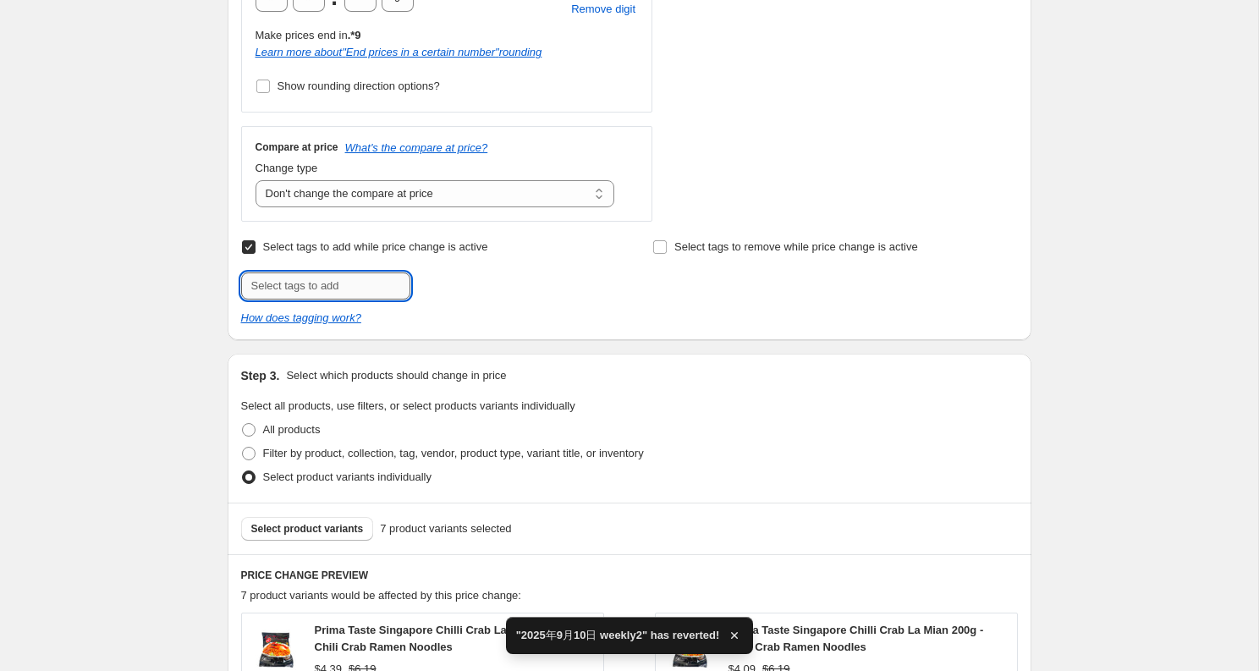
click at [329, 295] on input "text" at bounding box center [325, 286] width 169 height 27
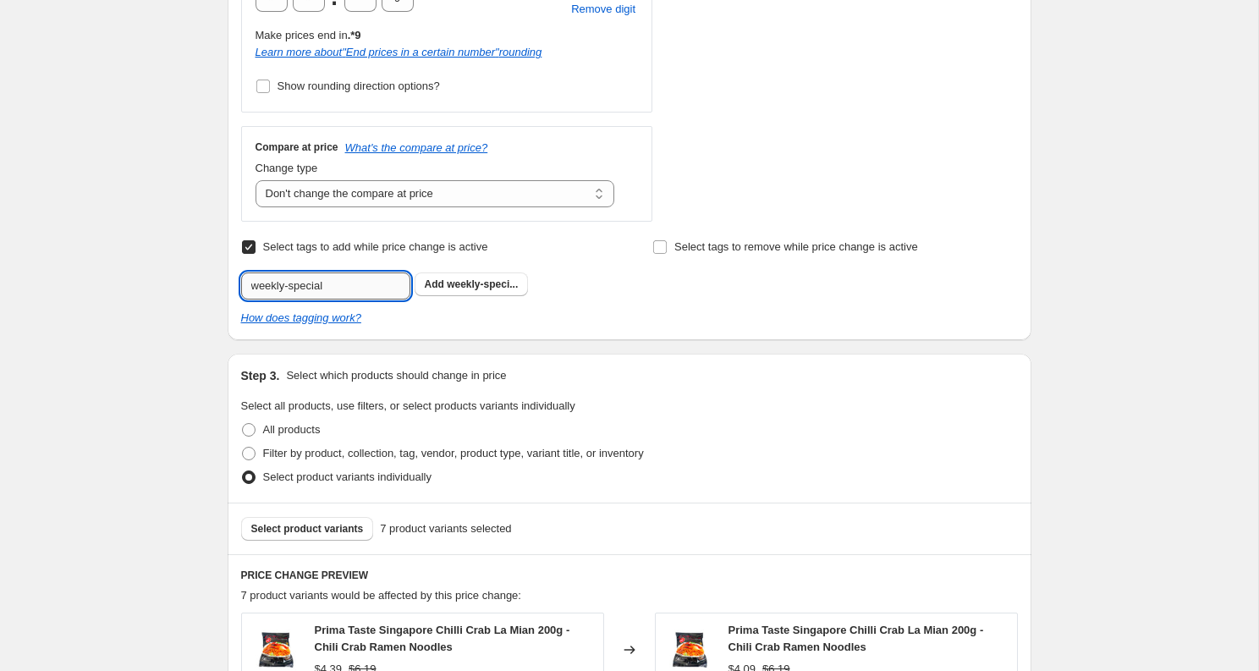
type input "weekly-special"
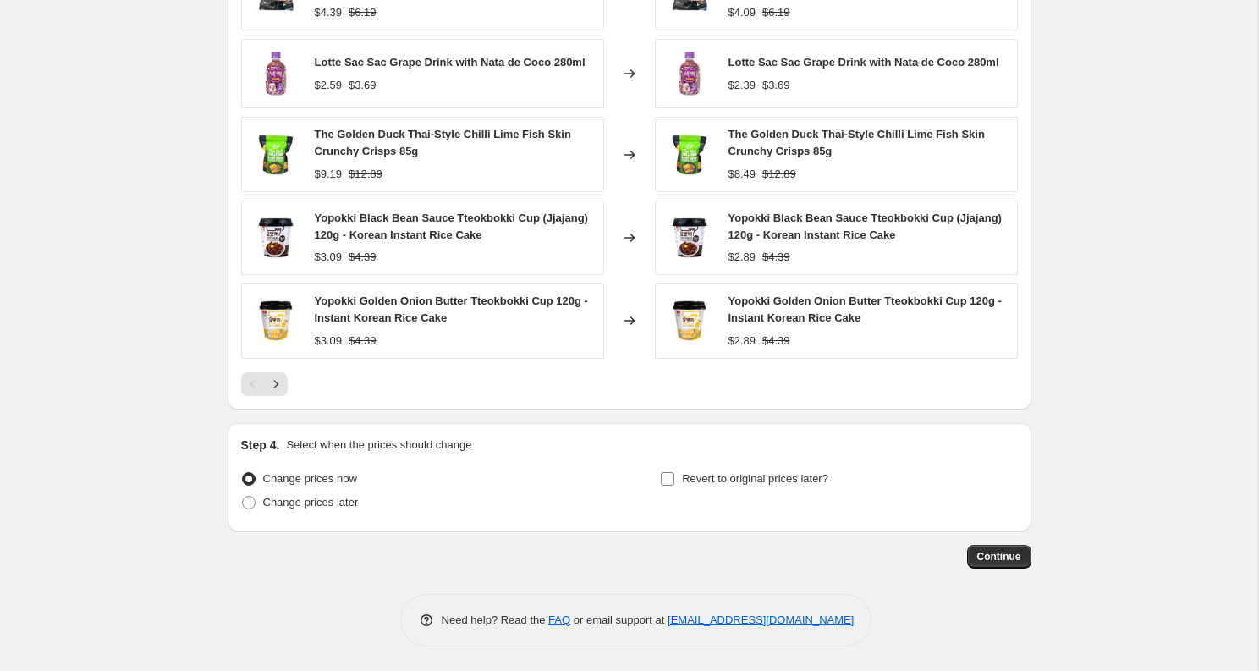
click at [787, 478] on span "Revert to original prices later?" at bounding box center [755, 478] width 146 height 13
click at [674, 478] on input "Revert to original prices later?" at bounding box center [668, 479] width 14 height 14
checkbox input "true"
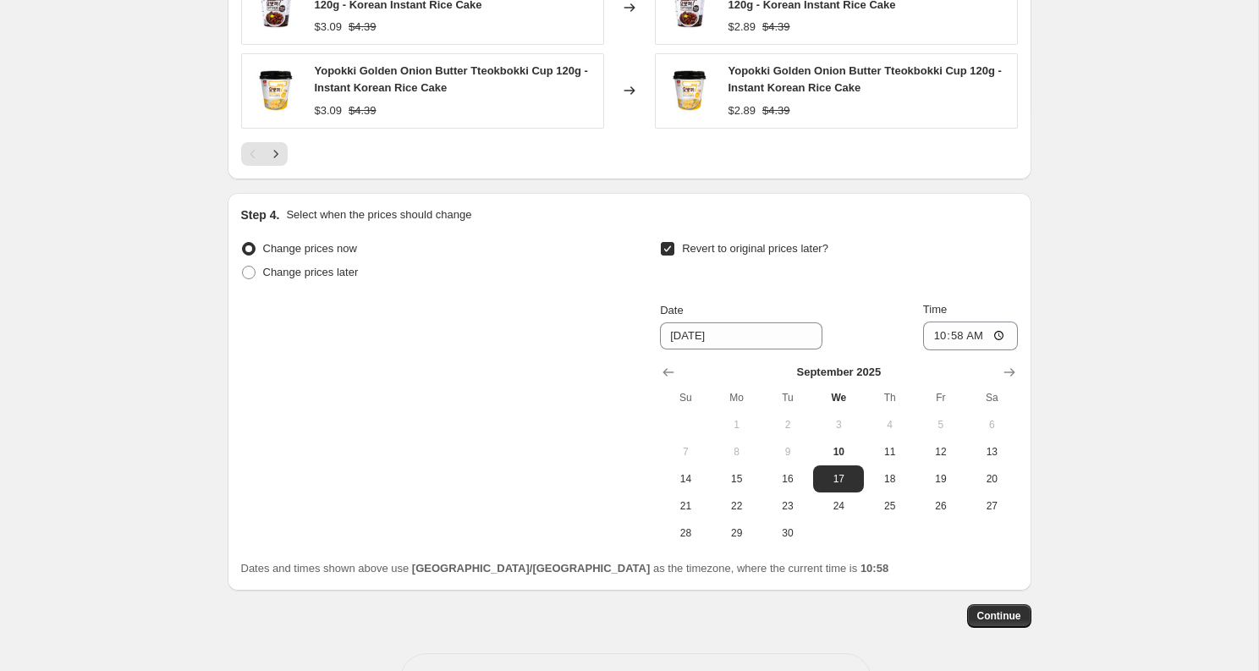
scroll to position [1576, 0]
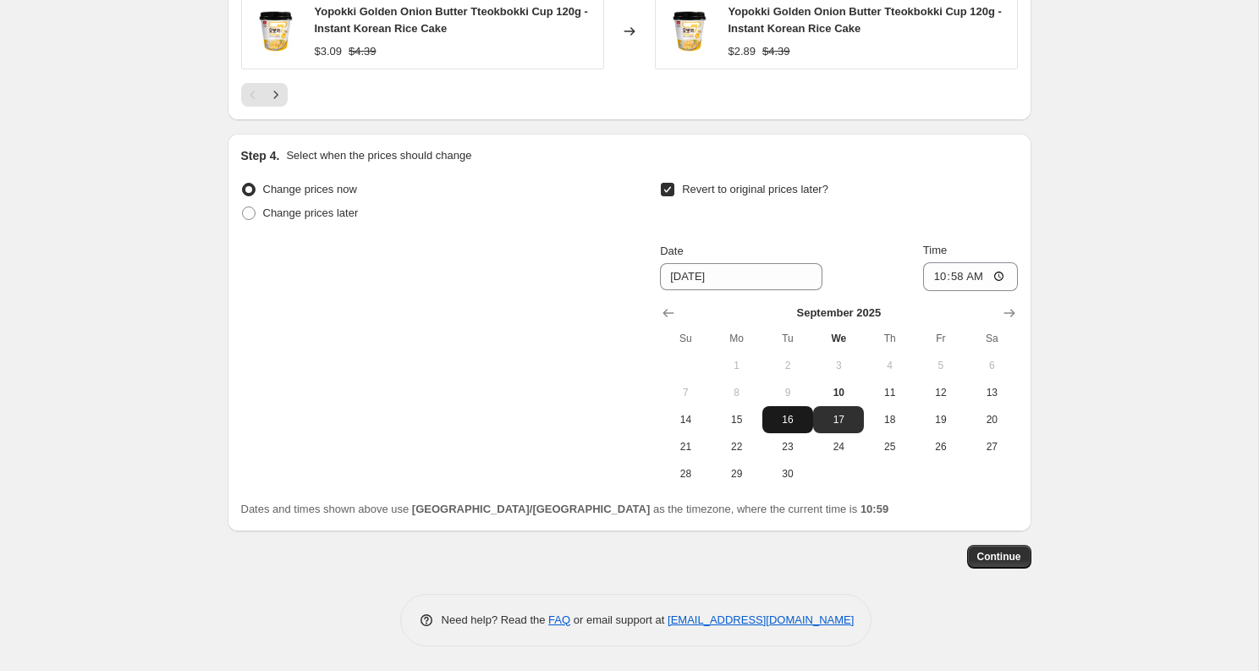
click at [795, 425] on span "16" at bounding box center [787, 420] width 37 height 14
type input "[DATE]"
click at [956, 279] on input "10:58" at bounding box center [970, 276] width 95 height 29
type input "22:00"
click at [996, 545] on button "Continue" at bounding box center [999, 557] width 64 height 24
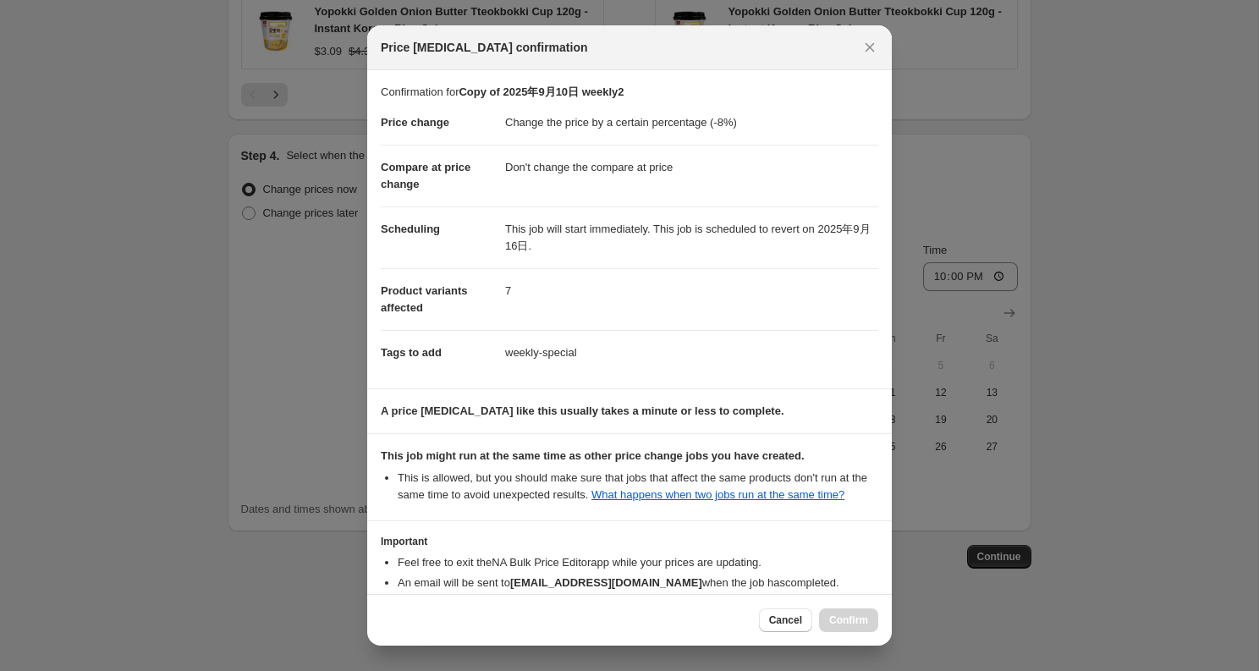
scroll to position [120, 0]
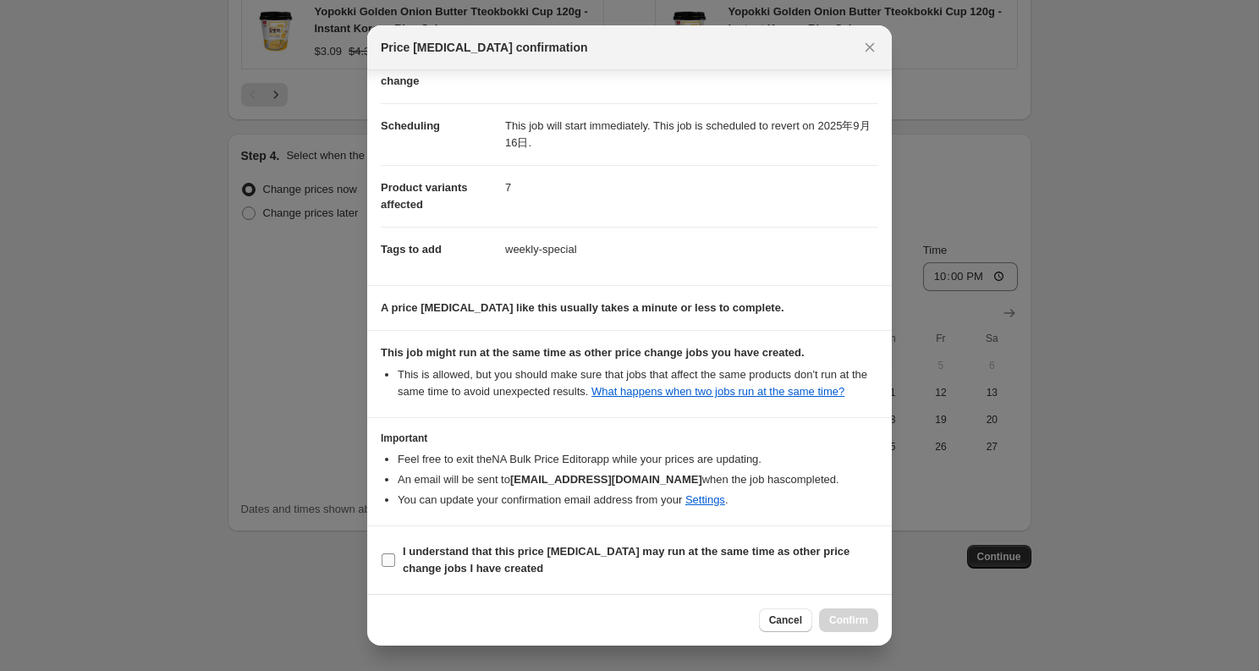
click at [706, 570] on span "I understand that this price [MEDICAL_DATA] may run at the same time as other p…" at bounding box center [641, 560] width 476 height 34
click at [395, 567] on input "I understand that this price [MEDICAL_DATA] may run at the same time as other p…" at bounding box center [389, 560] width 14 height 14
checkbox input "true"
click at [839, 624] on span "Confirm" at bounding box center [848, 621] width 39 height 14
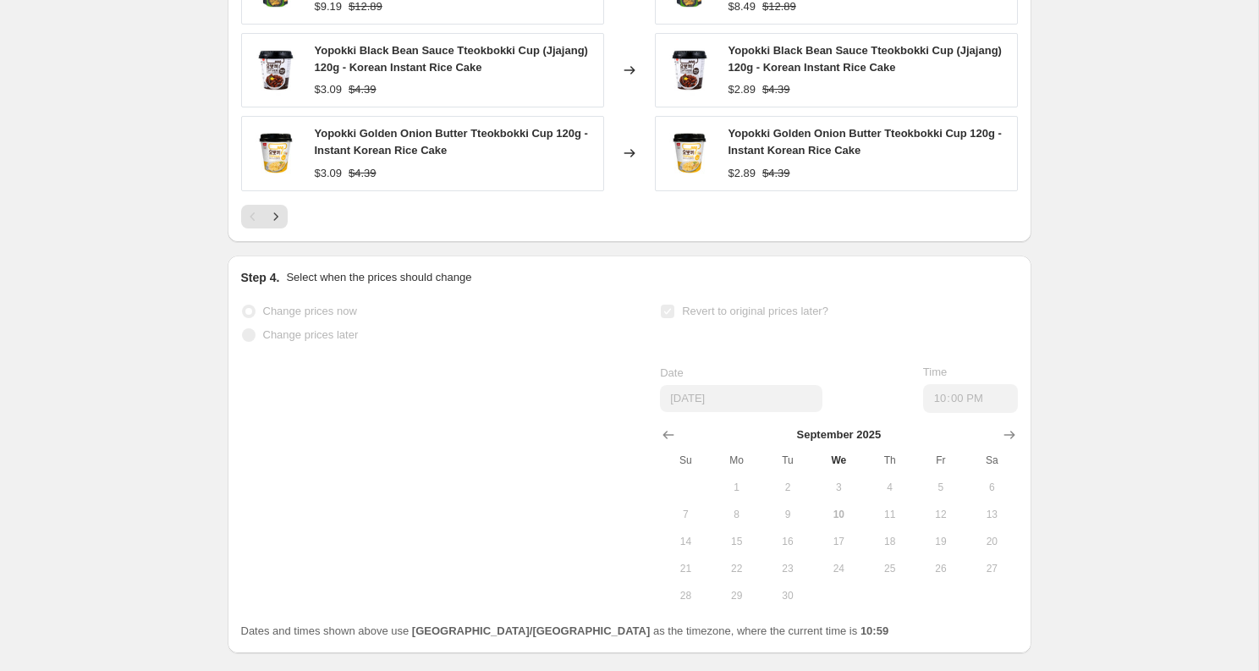
scroll to position [1620, 0]
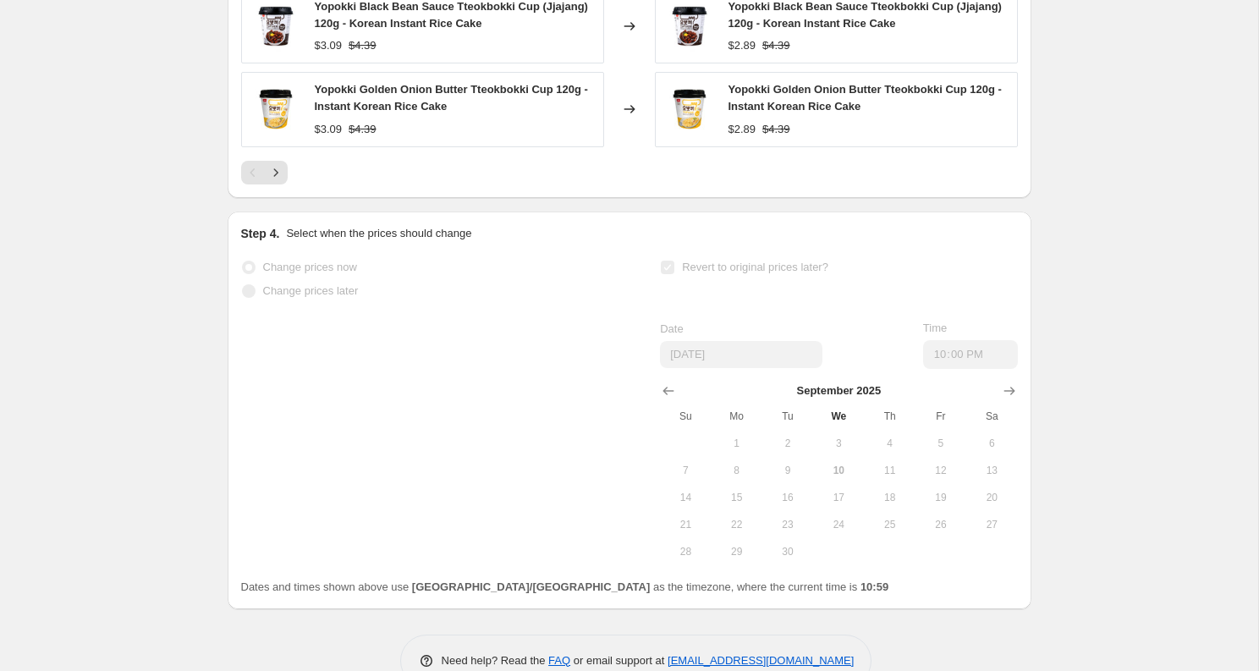
select select "percentage"
select select "no_change"
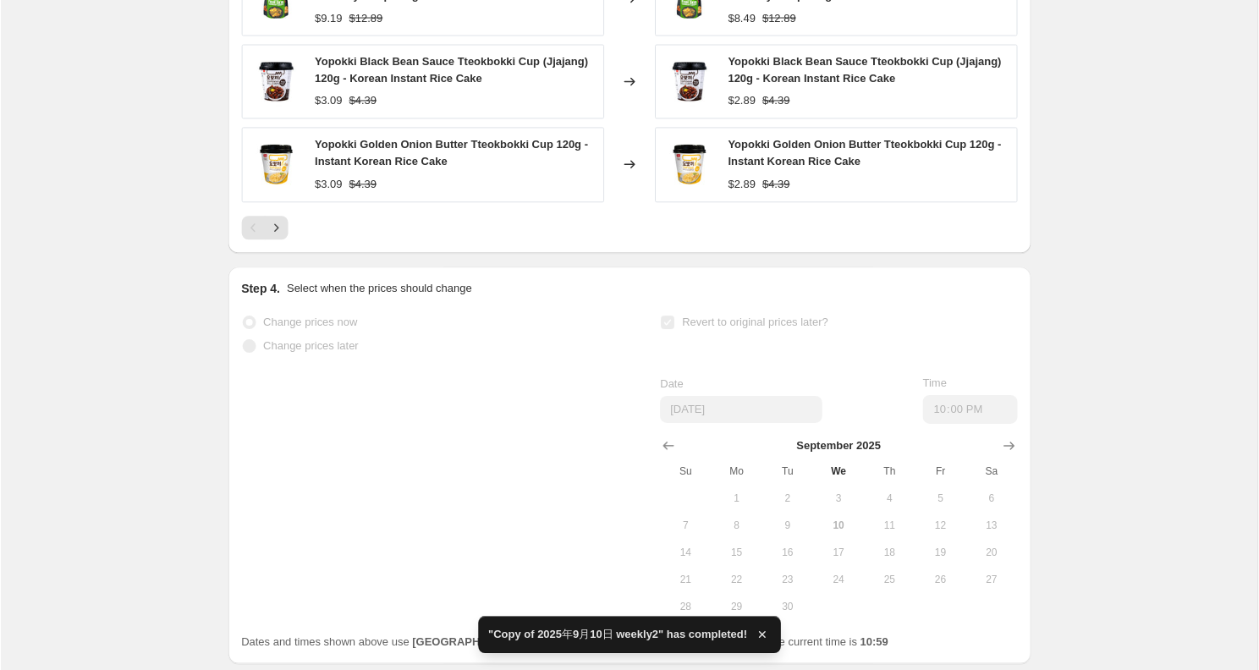
scroll to position [0, 0]
